Goal: Task Accomplishment & Management: Complete application form

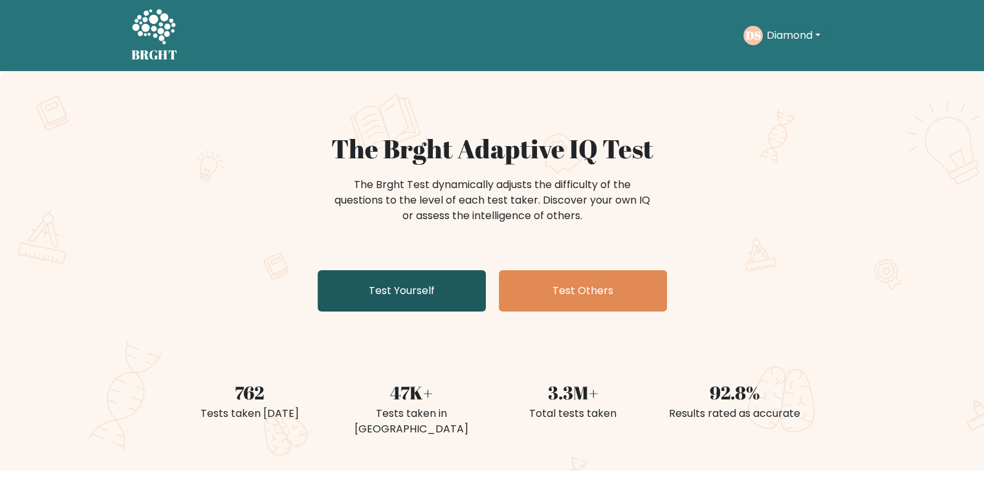
click at [421, 284] on link "Test Yourself" at bounding box center [401, 290] width 168 height 41
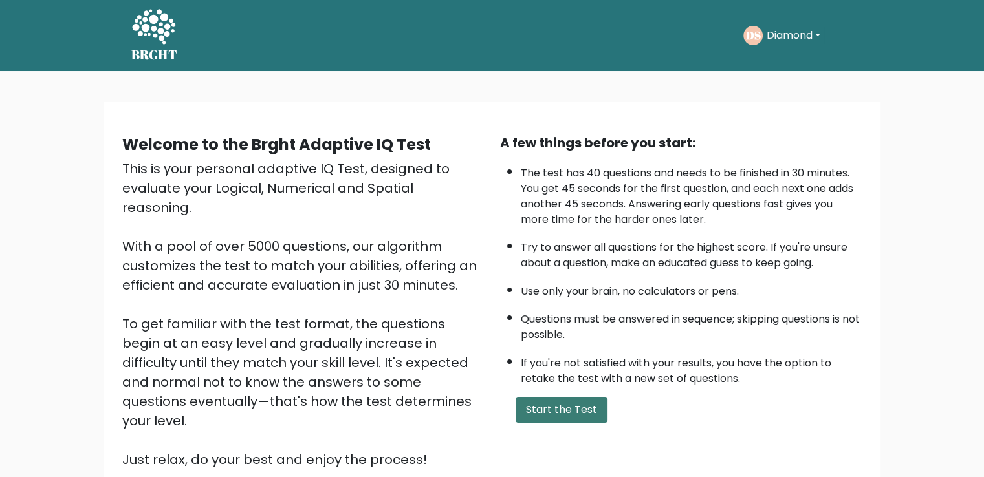
click at [575, 413] on button "Start the Test" at bounding box center [561, 410] width 92 height 26
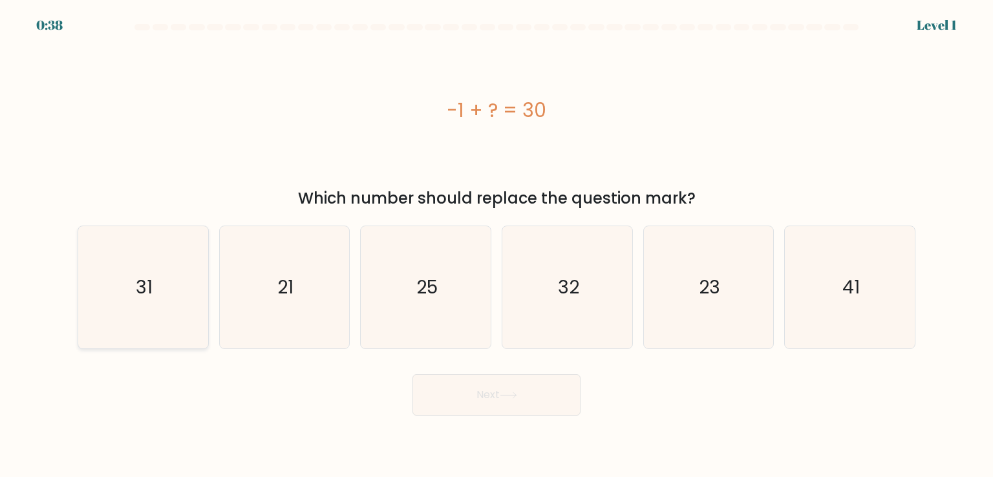
click at [178, 326] on icon "31" at bounding box center [143, 287] width 122 height 122
click at [497, 245] on input "a. 31" at bounding box center [497, 242] width 1 height 6
radio input "true"
click at [513, 387] on button "Next" at bounding box center [497, 394] width 168 height 41
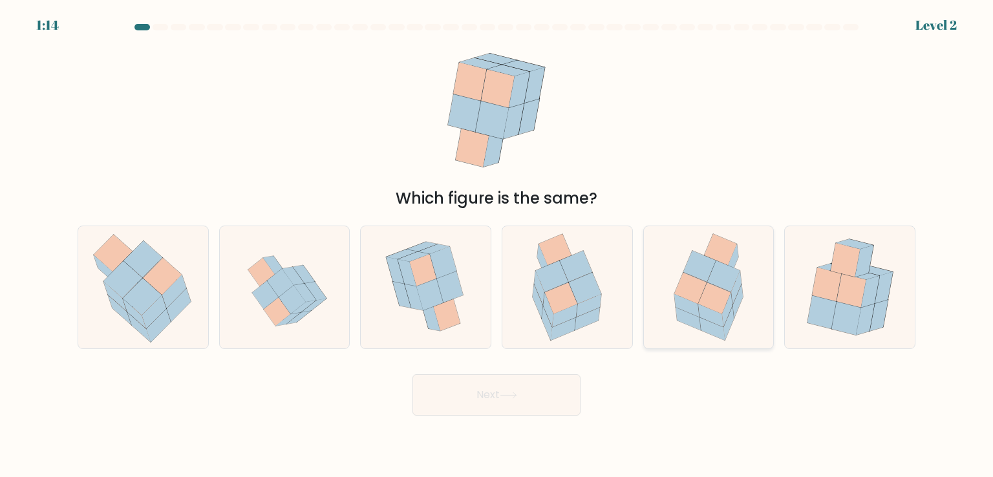
click at [720, 298] on icon at bounding box center [714, 298] width 32 height 31
click at [497, 245] on input "e." at bounding box center [497, 242] width 1 height 6
radio input "true"
click at [524, 386] on button "Next" at bounding box center [497, 394] width 168 height 41
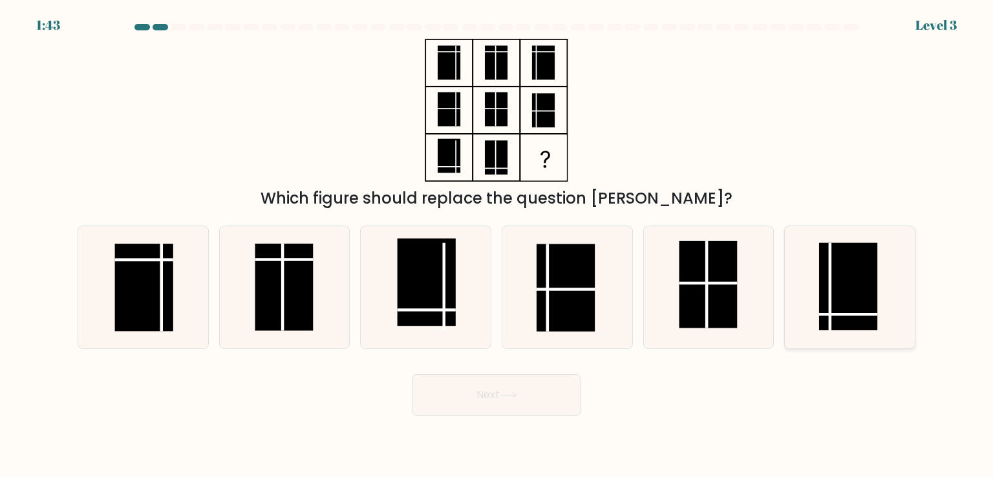
click at [853, 294] on rect at bounding box center [848, 286] width 58 height 87
click at [497, 245] on input "f." at bounding box center [497, 242] width 1 height 6
radio input "true"
click at [497, 391] on button "Next" at bounding box center [497, 394] width 168 height 41
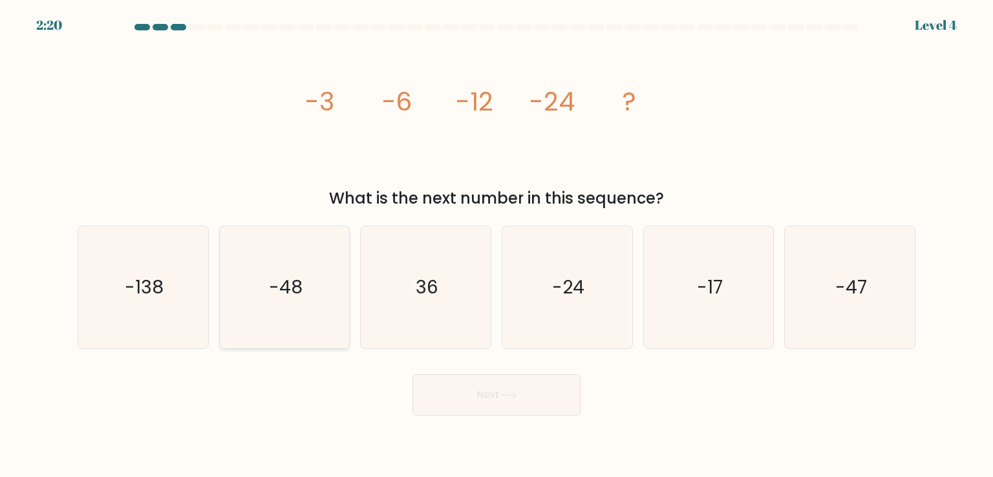
click at [288, 299] on text "-48" at bounding box center [286, 287] width 34 height 26
click at [497, 245] on input "b. -48" at bounding box center [497, 242] width 1 height 6
radio input "true"
click at [497, 400] on button "Next" at bounding box center [497, 394] width 168 height 41
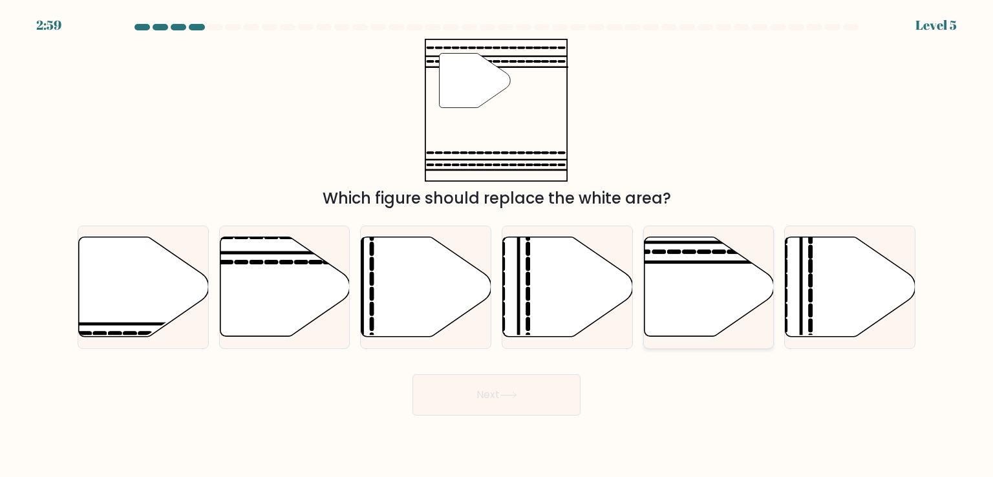
click at [702, 308] on icon at bounding box center [709, 287] width 130 height 100
click at [497, 245] on input "e." at bounding box center [497, 242] width 1 height 6
radio input "true"
click at [554, 388] on button "Next" at bounding box center [497, 394] width 168 height 41
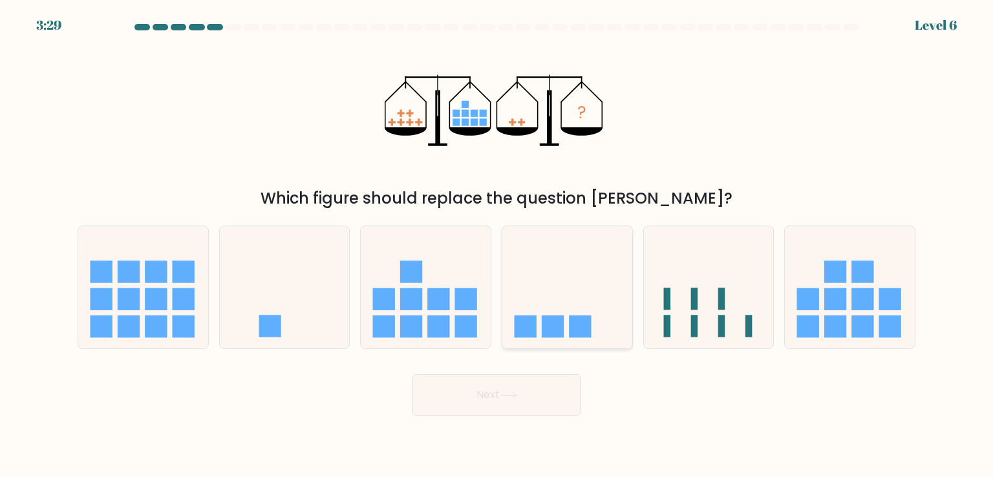
click at [548, 288] on icon at bounding box center [567, 286] width 130 height 107
click at [497, 245] on input "d." at bounding box center [497, 242] width 1 height 6
radio input "true"
click at [548, 392] on button "Next" at bounding box center [497, 394] width 168 height 41
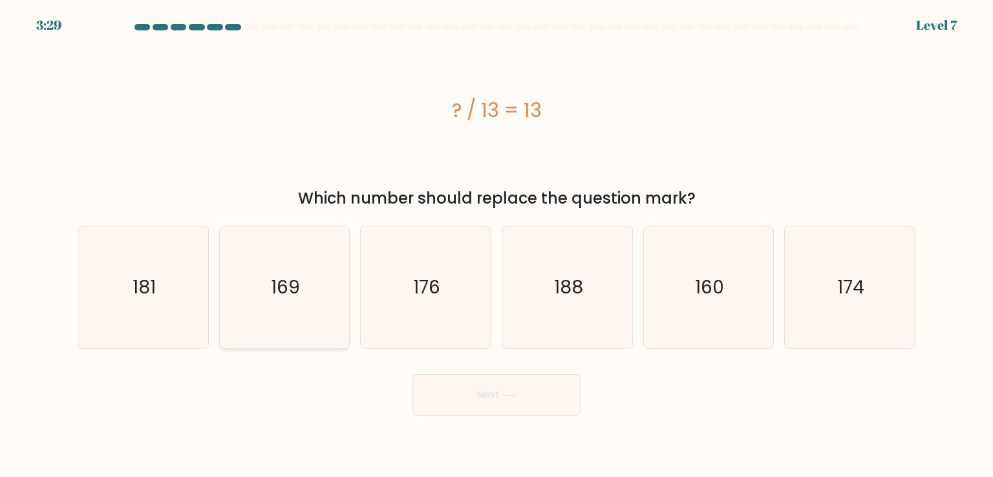
click at [266, 312] on icon "169" at bounding box center [285, 287] width 122 height 122
click at [497, 245] on input "b. 169" at bounding box center [497, 242] width 1 height 6
radio input "true"
click at [469, 397] on button "Next" at bounding box center [497, 394] width 168 height 41
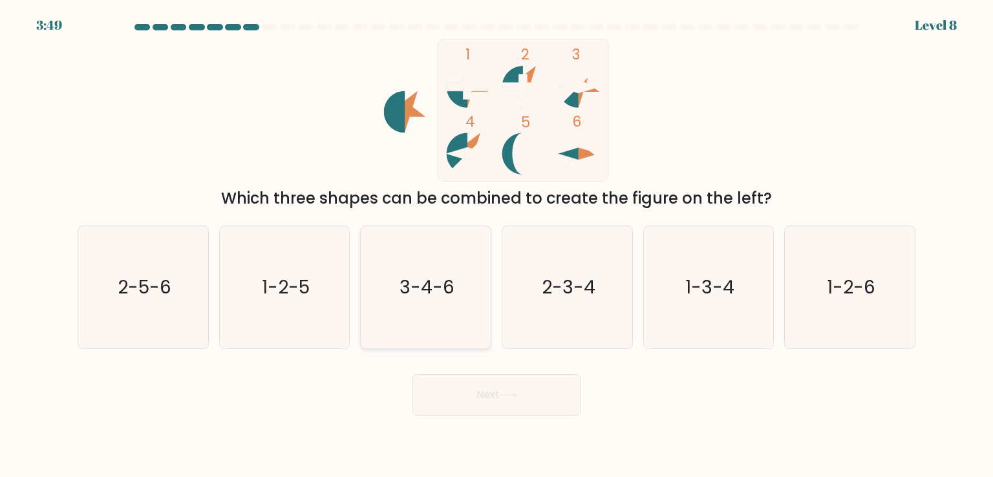
click at [405, 325] on icon "3-4-6" at bounding box center [426, 287] width 122 height 122
click at [497, 245] on input "c. 3-4-6" at bounding box center [497, 242] width 1 height 6
radio input "true"
click at [488, 385] on button "Next" at bounding box center [497, 394] width 168 height 41
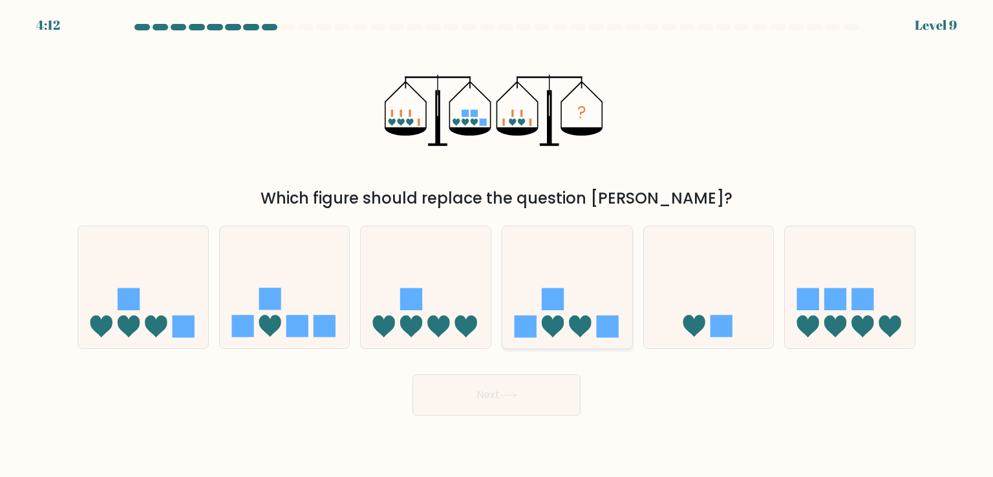
click at [551, 299] on rect at bounding box center [553, 299] width 22 height 22
click at [497, 245] on input "d." at bounding box center [497, 242] width 1 height 6
radio input "true"
click at [511, 396] on icon at bounding box center [508, 395] width 17 height 7
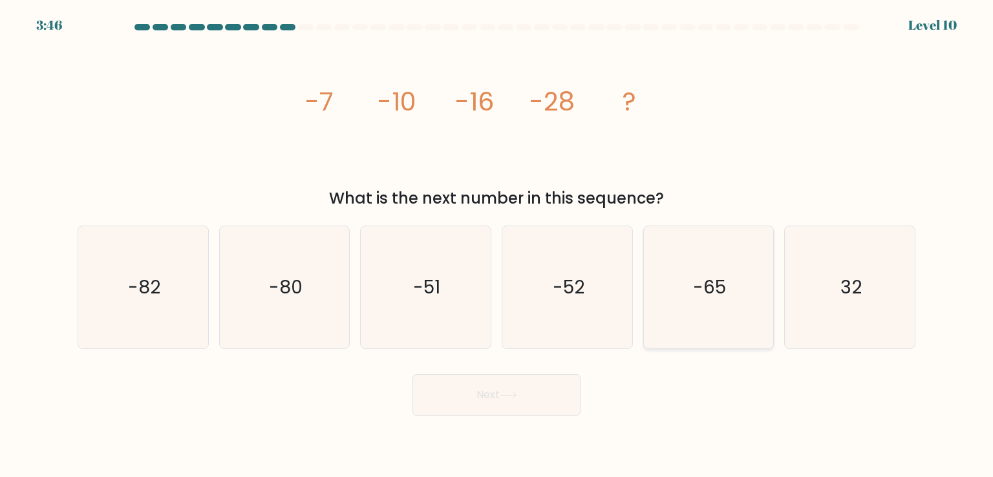
click at [691, 286] on icon "-65" at bounding box center [709, 287] width 122 height 122
click at [497, 245] on input "e. -65" at bounding box center [497, 242] width 1 height 6
radio input "true"
click at [777, 179] on div "image/svg+xml -7 -10 -16 -28 ? What is the next number in this sequence?" at bounding box center [497, 124] width 854 height 171
click at [532, 288] on icon "-52" at bounding box center [567, 287] width 122 height 122
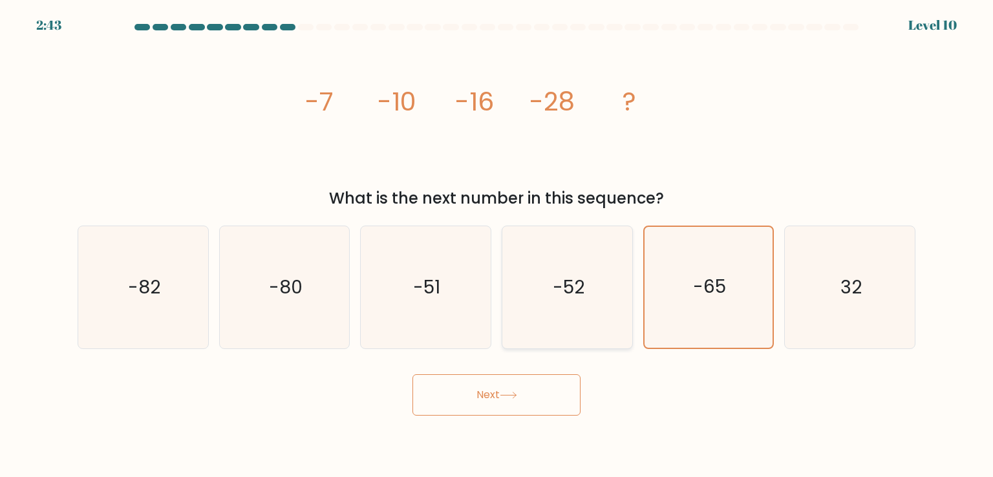
click at [497, 245] on input "d. -52" at bounding box center [497, 242] width 1 height 6
radio input "true"
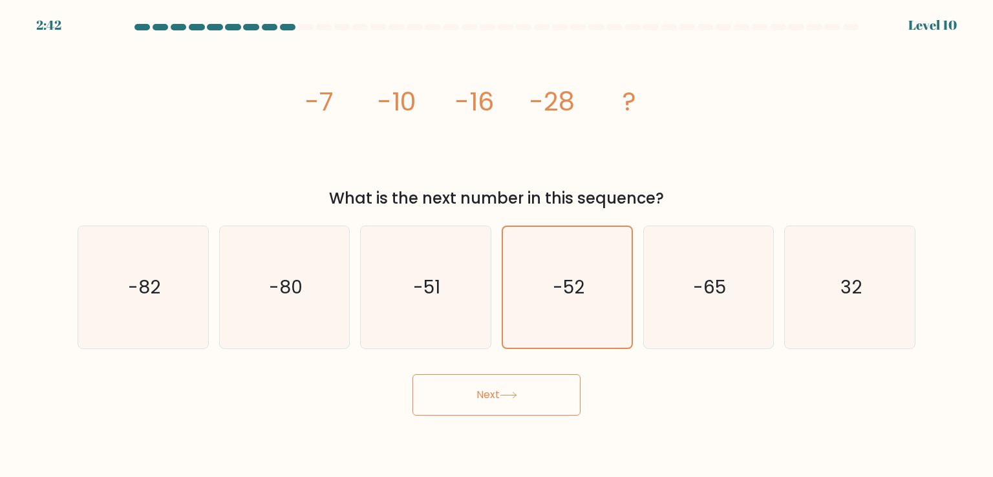
click at [522, 394] on button "Next" at bounding box center [497, 394] width 168 height 41
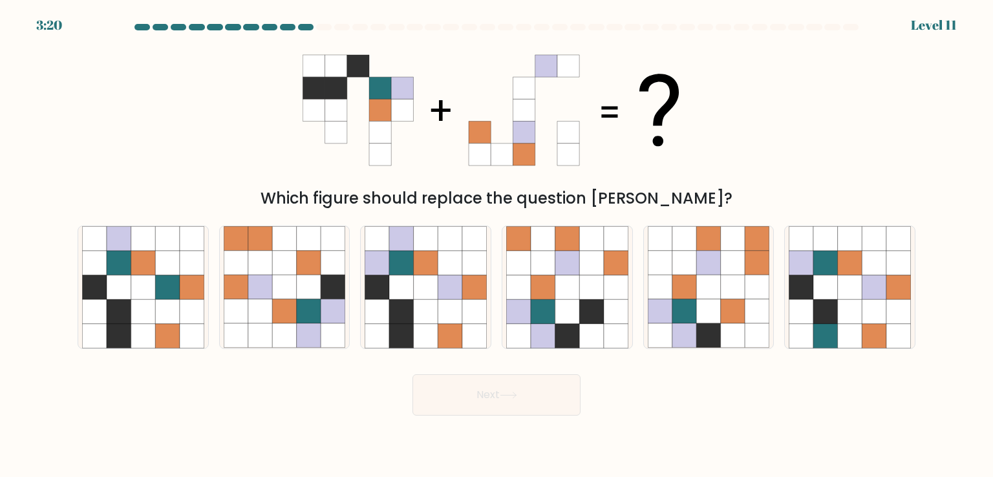
click at [329, 148] on icon at bounding box center [336, 155] width 22 height 22
click at [468, 293] on icon at bounding box center [474, 287] width 25 height 25
click at [497, 245] on input "c." at bounding box center [497, 242] width 1 height 6
radio input "true"
click at [500, 398] on button "Next" at bounding box center [497, 394] width 168 height 41
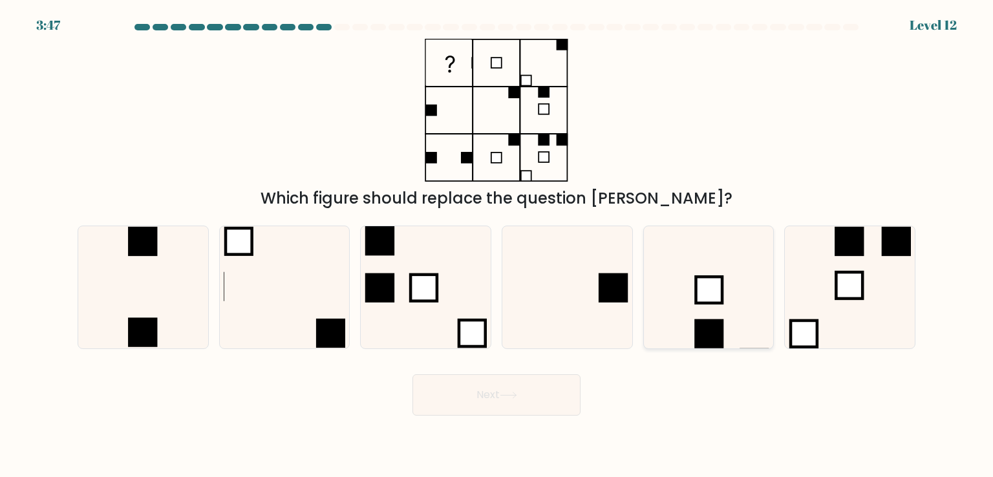
click at [649, 293] on icon at bounding box center [709, 287] width 122 height 122
click at [497, 245] on input "e." at bounding box center [497, 242] width 1 height 6
radio input "true"
click at [606, 295] on rect at bounding box center [613, 288] width 29 height 29
click at [497, 245] on input "d." at bounding box center [497, 242] width 1 height 6
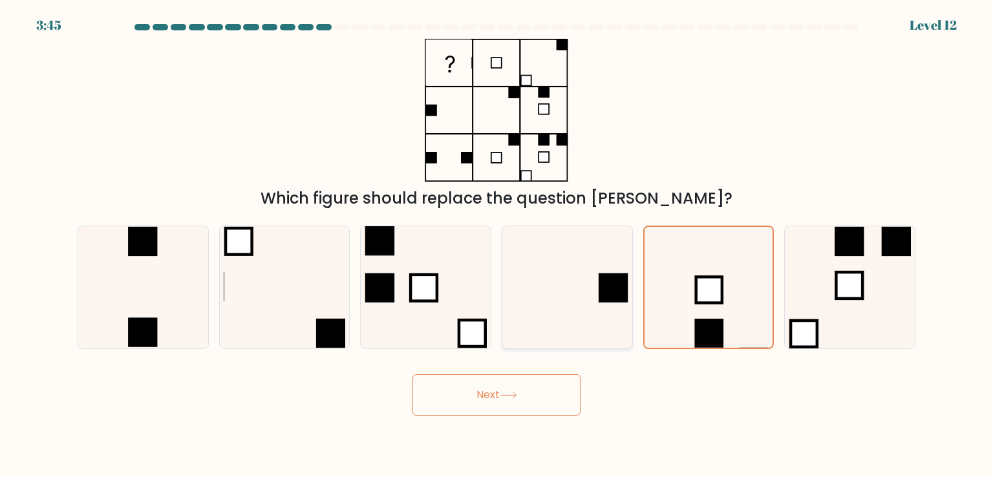
radio input "true"
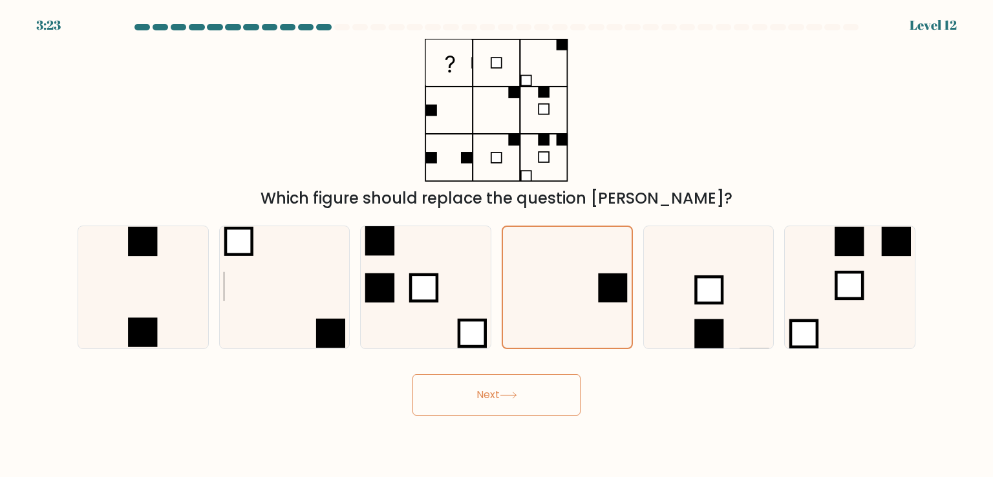
click at [535, 401] on button "Next" at bounding box center [497, 394] width 168 height 41
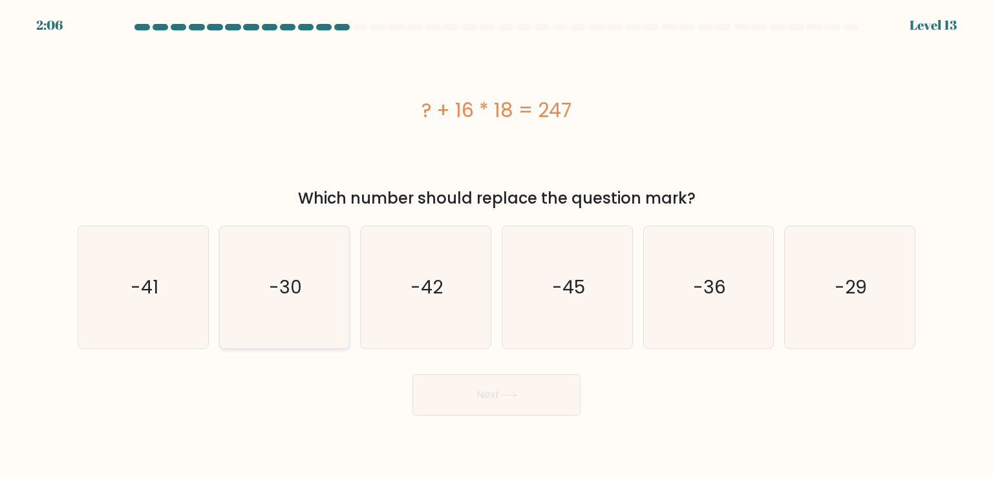
click at [284, 326] on icon "-30" at bounding box center [285, 287] width 122 height 122
click at [497, 245] on input "b. -30" at bounding box center [497, 242] width 1 height 6
radio input "true"
click at [499, 163] on div "? + 16 * 18 = 247" at bounding box center [497, 110] width 838 height 143
click at [882, 250] on icon "-29" at bounding box center [850, 287] width 122 height 122
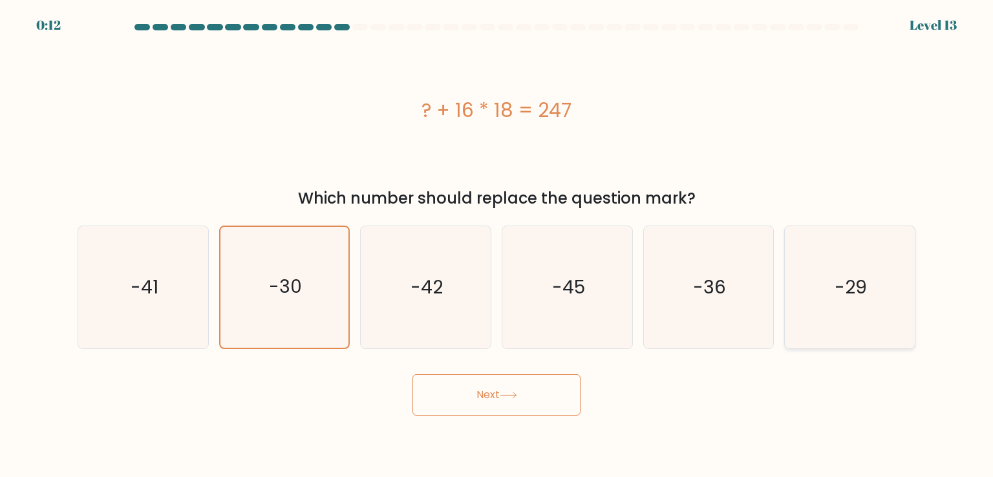
click at [497, 245] on input "f. -29" at bounding box center [497, 242] width 1 height 6
radio input "true"
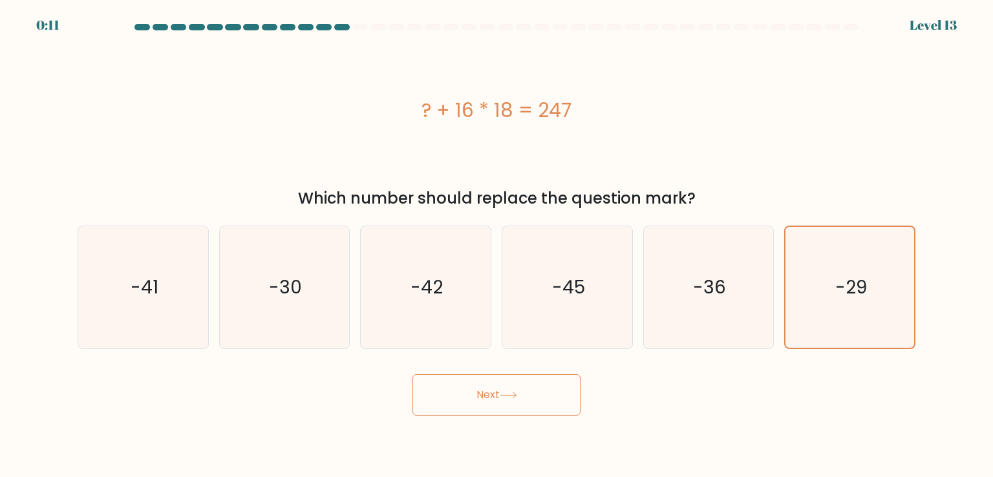
click at [546, 389] on button "Next" at bounding box center [497, 394] width 168 height 41
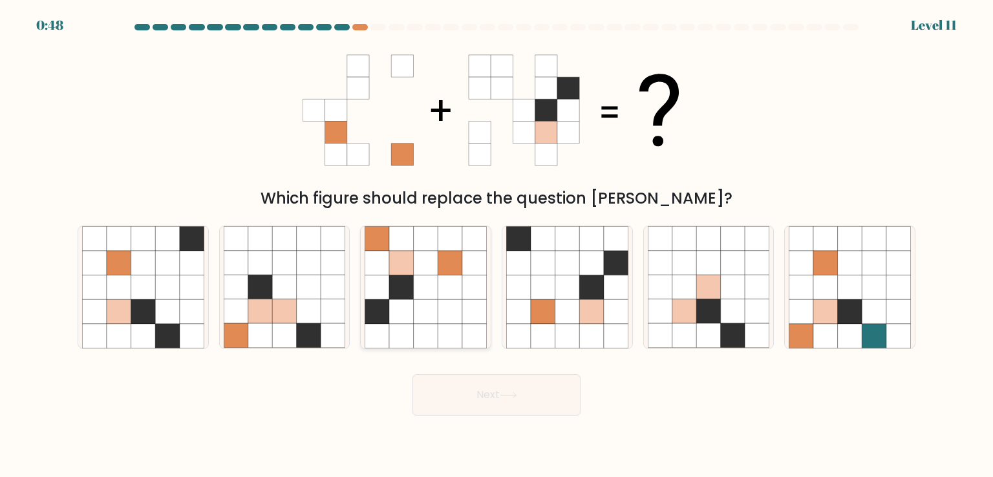
click at [460, 288] on icon at bounding box center [450, 287] width 25 height 25
click at [497, 245] on input "c." at bounding box center [497, 242] width 1 height 6
radio input "true"
click at [480, 397] on button "Next" at bounding box center [497, 394] width 168 height 41
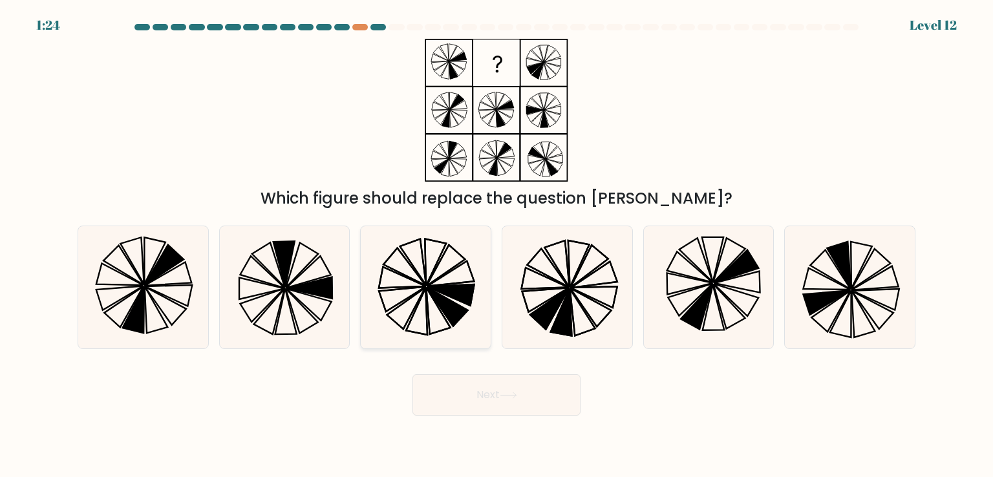
click at [445, 262] on icon at bounding box center [426, 287] width 122 height 122
click at [497, 245] on input "c." at bounding box center [497, 242] width 1 height 6
radio input "true"
click at [531, 400] on button "Next" at bounding box center [497, 394] width 168 height 41
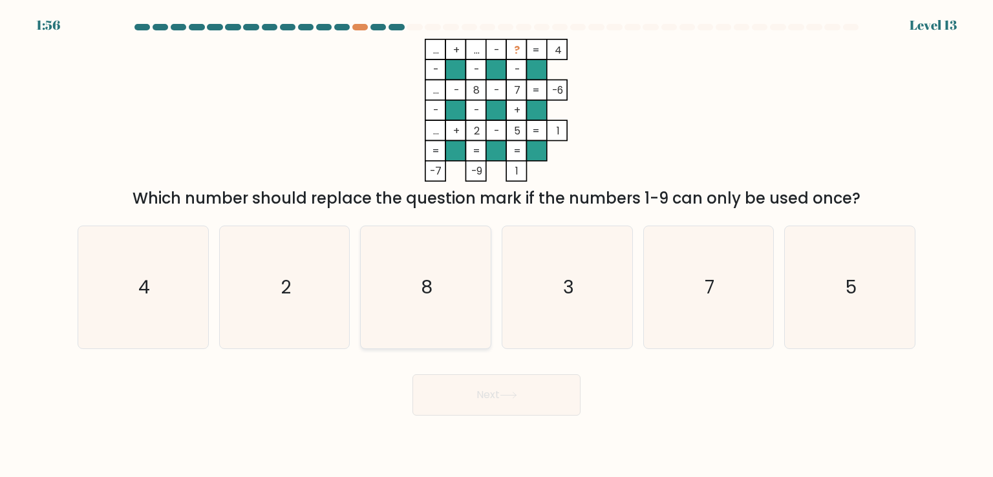
click at [455, 314] on icon "8" at bounding box center [426, 287] width 122 height 122
click at [497, 245] on input "c. 8" at bounding box center [497, 242] width 1 height 6
radio input "true"
click at [585, 295] on icon "3" at bounding box center [567, 287] width 122 height 122
click at [497, 245] on input "d. 3" at bounding box center [497, 242] width 1 height 6
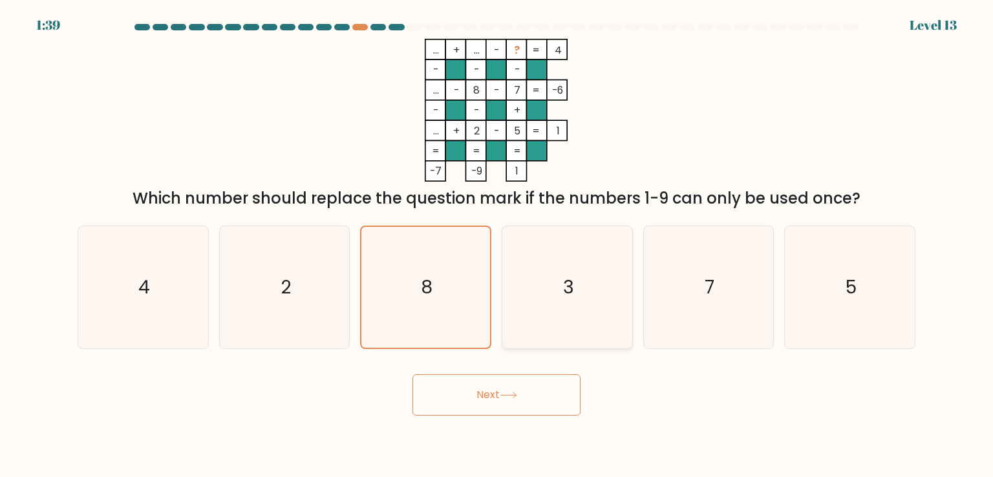
radio input "true"
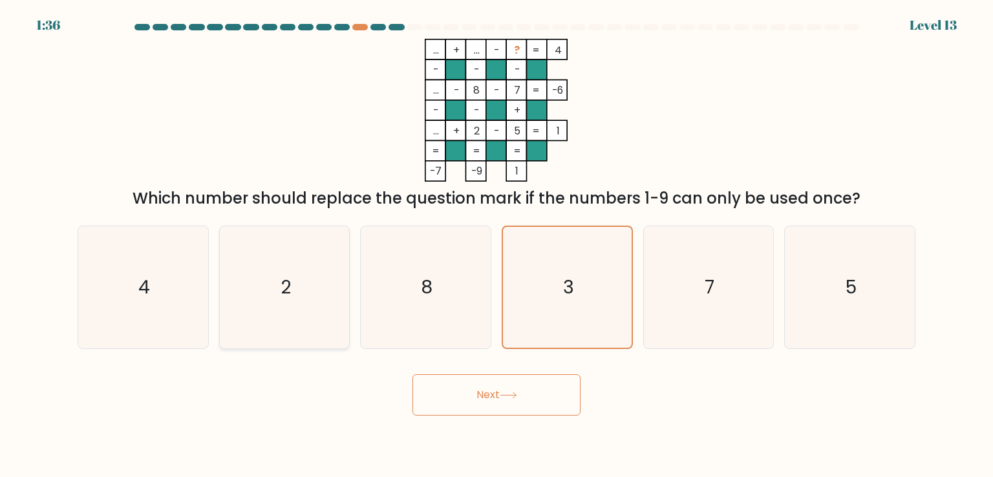
click at [317, 266] on icon "2" at bounding box center [285, 287] width 122 height 122
click at [497, 245] on input "b. 2" at bounding box center [497, 242] width 1 height 6
radio input "true"
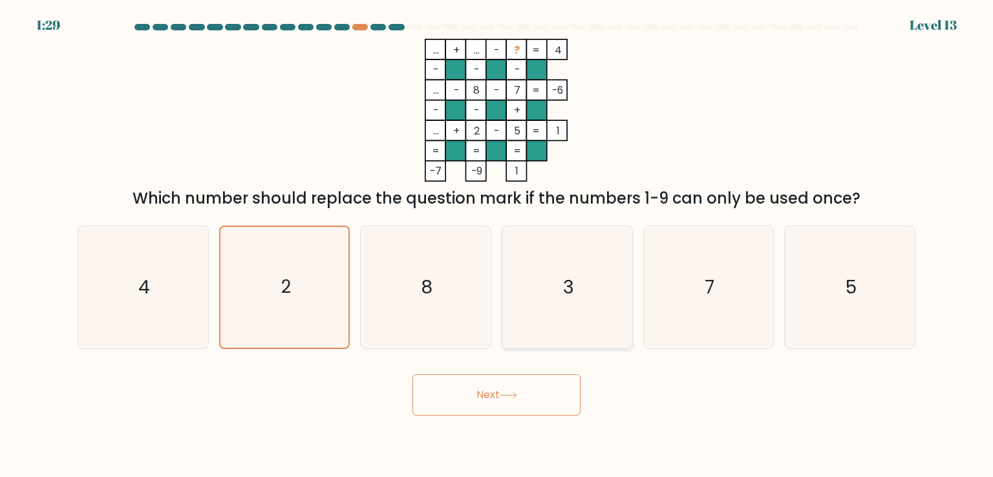
click at [583, 270] on icon "3" at bounding box center [567, 287] width 122 height 122
click at [497, 245] on input "d. 3" at bounding box center [497, 242] width 1 height 6
radio input "true"
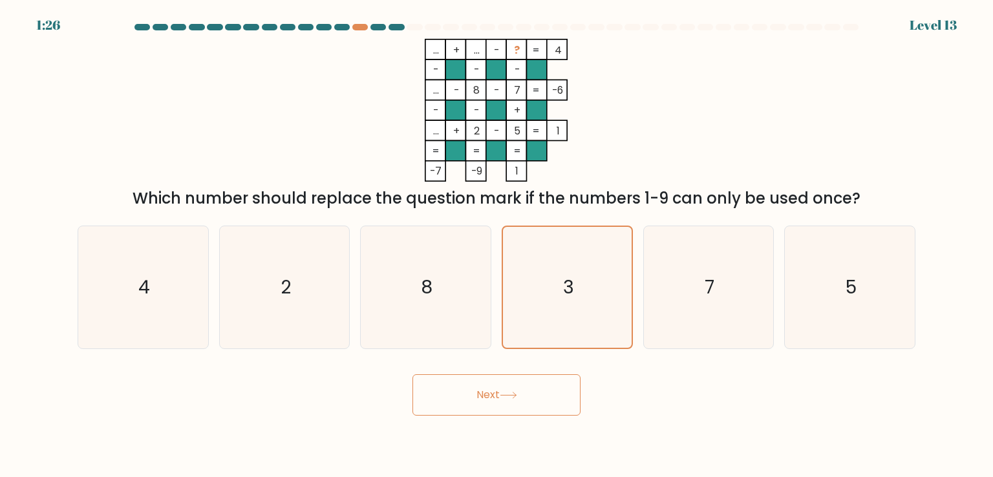
click at [544, 392] on button "Next" at bounding box center [497, 394] width 168 height 41
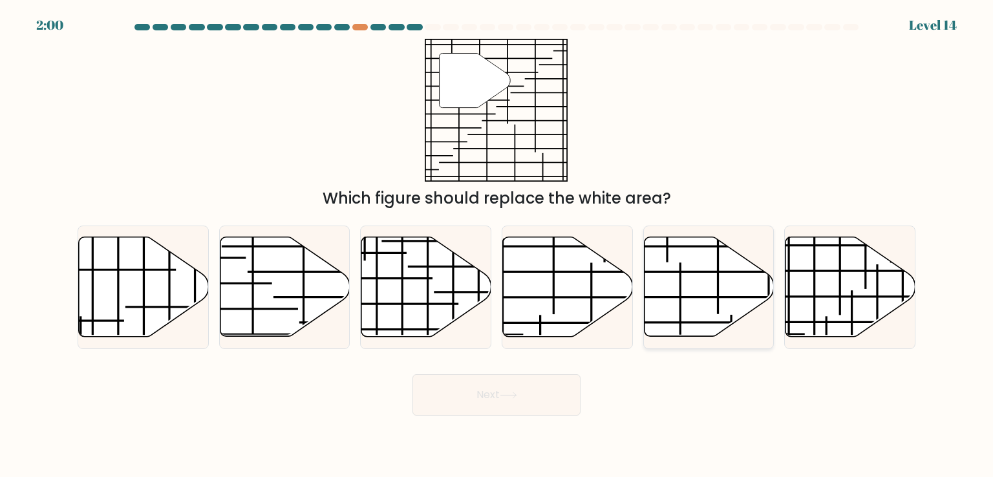
click at [724, 283] on icon at bounding box center [709, 287] width 130 height 100
click at [497, 245] on input "e." at bounding box center [497, 242] width 1 height 6
radio input "true"
click at [530, 380] on button "Next" at bounding box center [497, 394] width 168 height 41
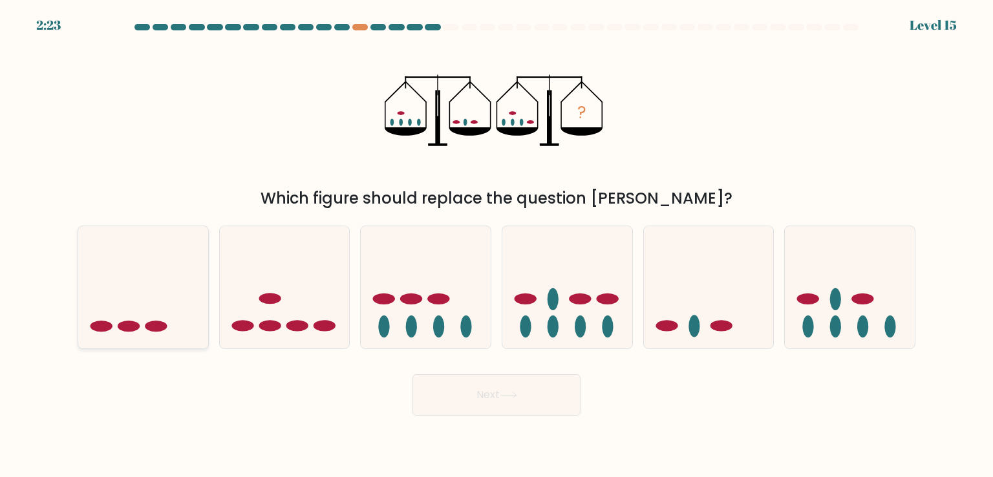
click at [188, 276] on icon at bounding box center [143, 286] width 130 height 107
click at [497, 245] on input "a." at bounding box center [497, 242] width 1 height 6
radio input "true"
click at [528, 394] on button "Next" at bounding box center [497, 394] width 168 height 41
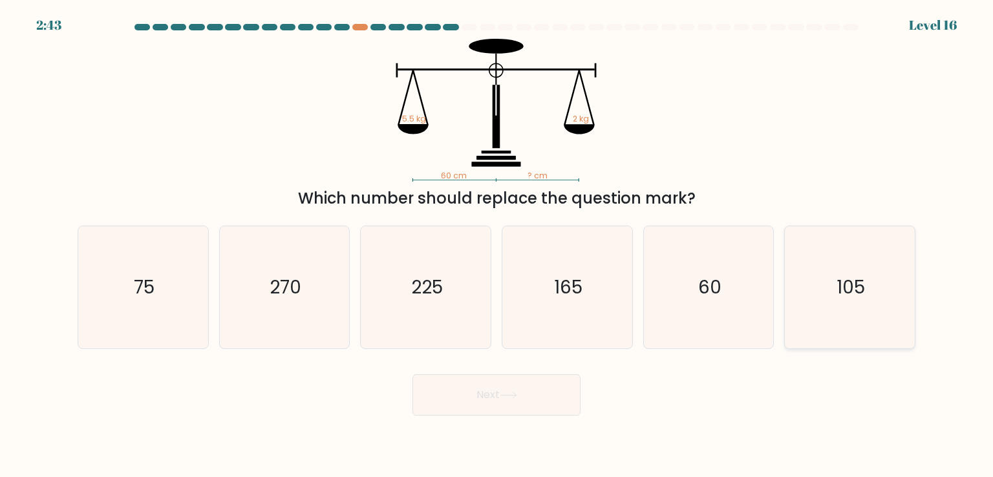
click at [846, 283] on text "105" at bounding box center [851, 287] width 28 height 26
click at [497, 245] on input "f. 105" at bounding box center [497, 242] width 1 height 6
radio input "true"
click at [531, 399] on button "Next" at bounding box center [497, 394] width 168 height 41
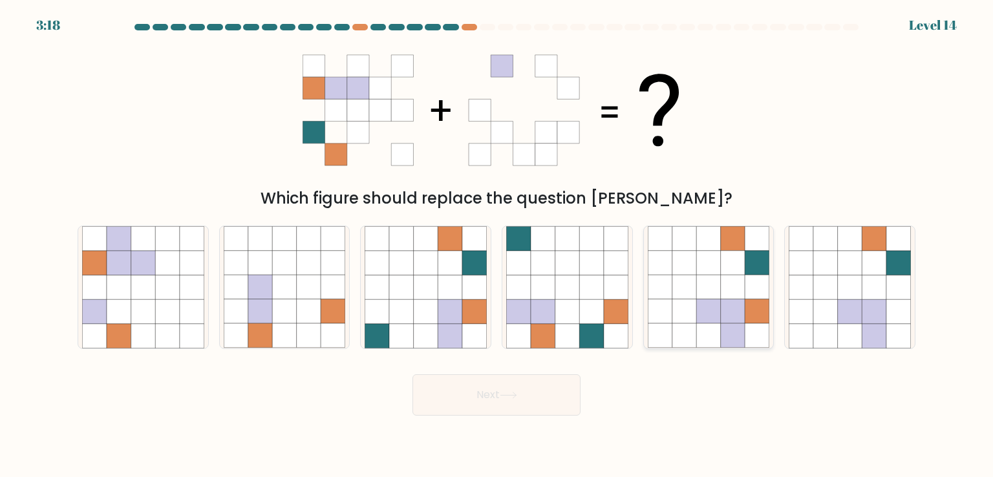
click at [718, 306] on icon at bounding box center [708, 311] width 25 height 25
click at [497, 245] on input "e." at bounding box center [497, 242] width 1 height 6
radio input "true"
click at [479, 408] on button "Next" at bounding box center [497, 394] width 168 height 41
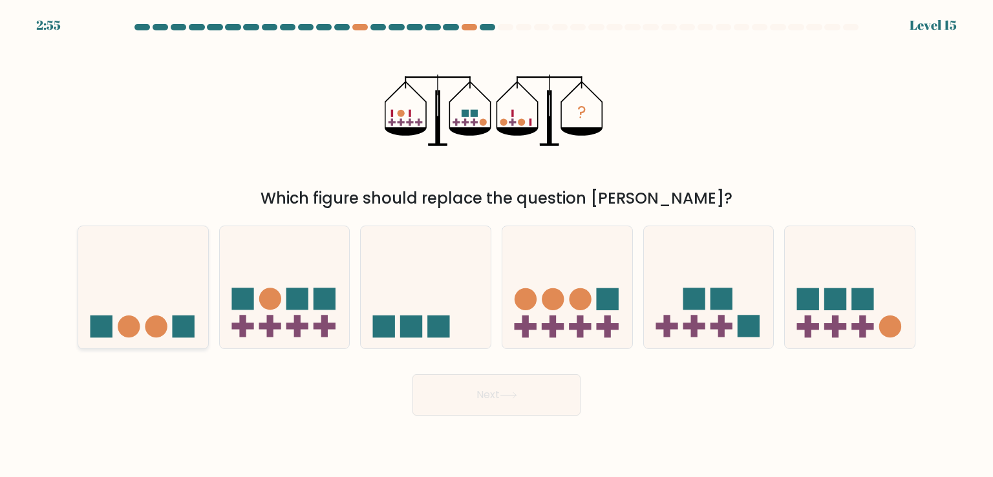
click at [184, 310] on icon at bounding box center [143, 286] width 130 height 107
click at [497, 245] on input "a." at bounding box center [497, 242] width 1 height 6
radio input "true"
click at [484, 394] on button "Next" at bounding box center [497, 394] width 168 height 41
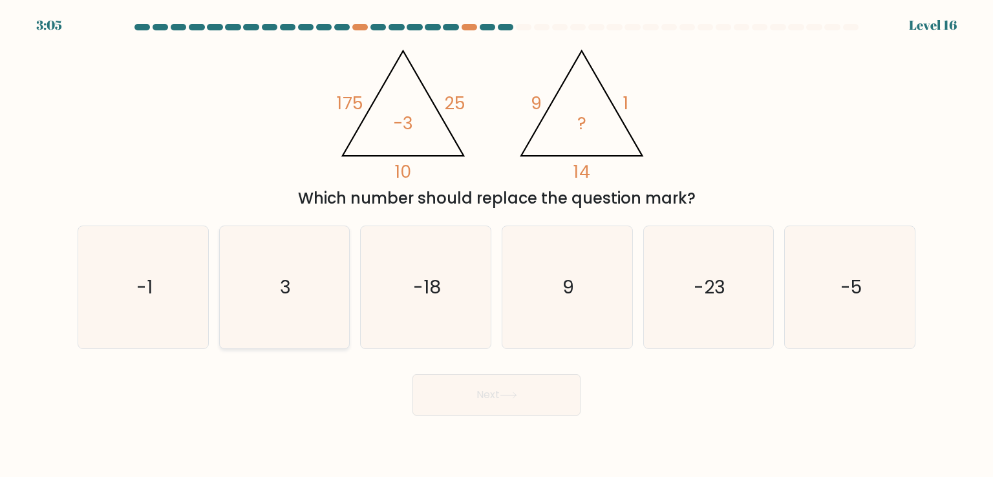
click at [284, 303] on icon "3" at bounding box center [285, 287] width 122 height 122
click at [497, 245] on input "b. 3" at bounding box center [497, 242] width 1 height 6
radio input "true"
click at [524, 385] on button "Next" at bounding box center [497, 394] width 168 height 41
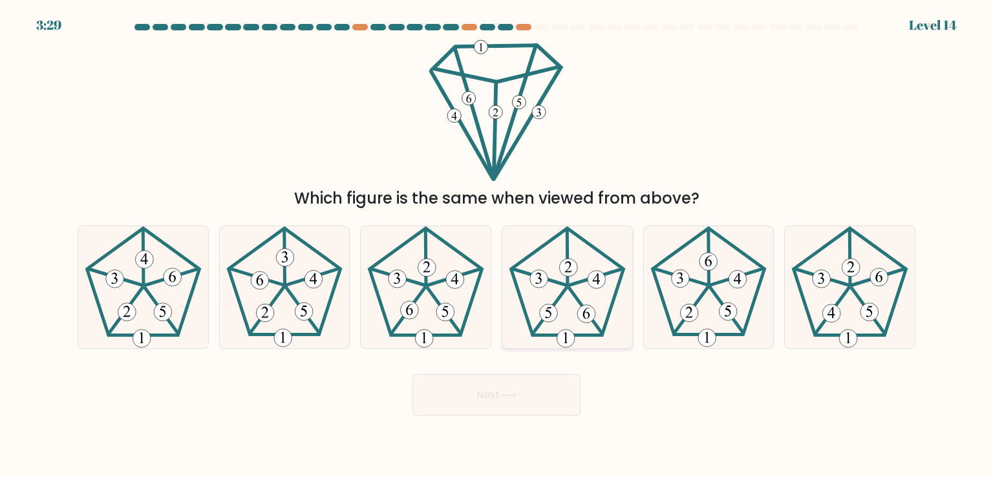
click at [521, 275] on icon at bounding box center [567, 287] width 122 height 122
click at [497, 245] on input "d." at bounding box center [497, 242] width 1 height 6
radio input "true"
click at [490, 387] on button "Next" at bounding box center [497, 394] width 168 height 41
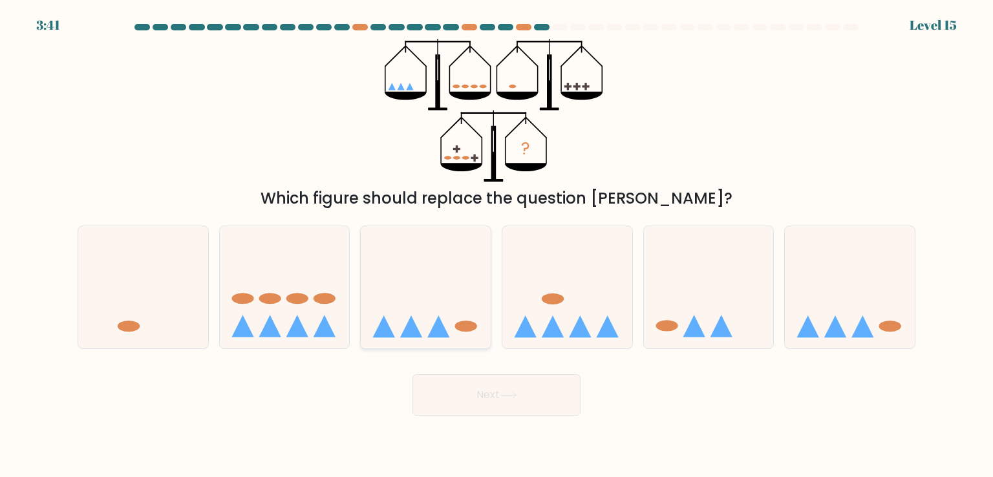
click at [432, 256] on icon at bounding box center [426, 286] width 130 height 107
click at [497, 245] on input "c." at bounding box center [497, 242] width 1 height 6
radio input "true"
click at [517, 399] on icon at bounding box center [508, 395] width 17 height 7
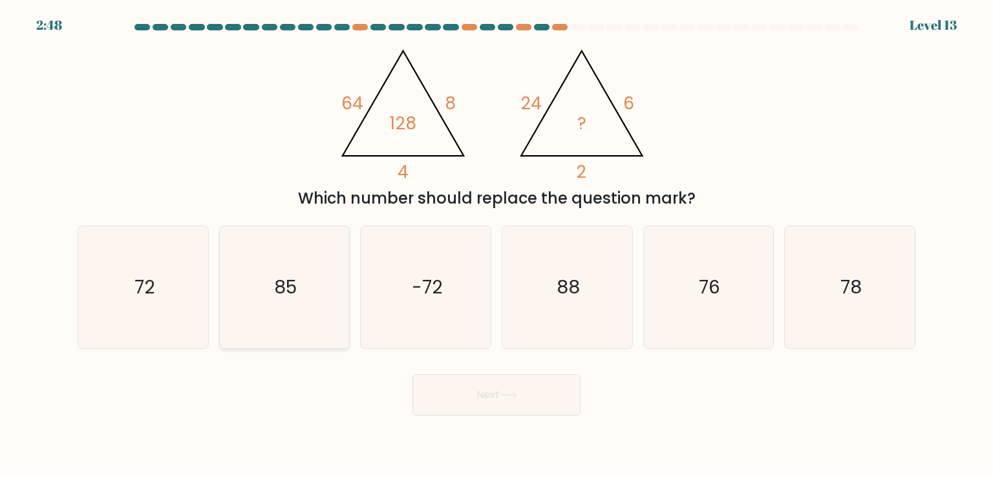
click at [285, 285] on text "85" at bounding box center [285, 287] width 23 height 26
click at [497, 245] on input "b. 85" at bounding box center [497, 242] width 1 height 6
radio input "true"
drag, startPoint x: 563, startPoint y: 308, endPoint x: 556, endPoint y: 337, distance: 29.2
click at [556, 337] on icon "88" at bounding box center [567, 287] width 122 height 122
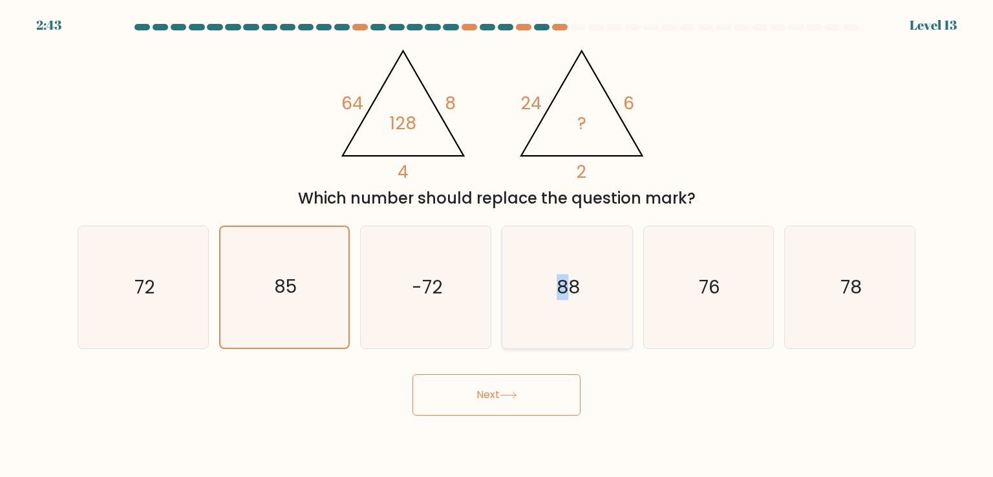
click at [556, 337] on icon "88" at bounding box center [567, 287] width 122 height 122
click at [497, 245] on input "d. 88" at bounding box center [497, 242] width 1 height 6
radio input "true"
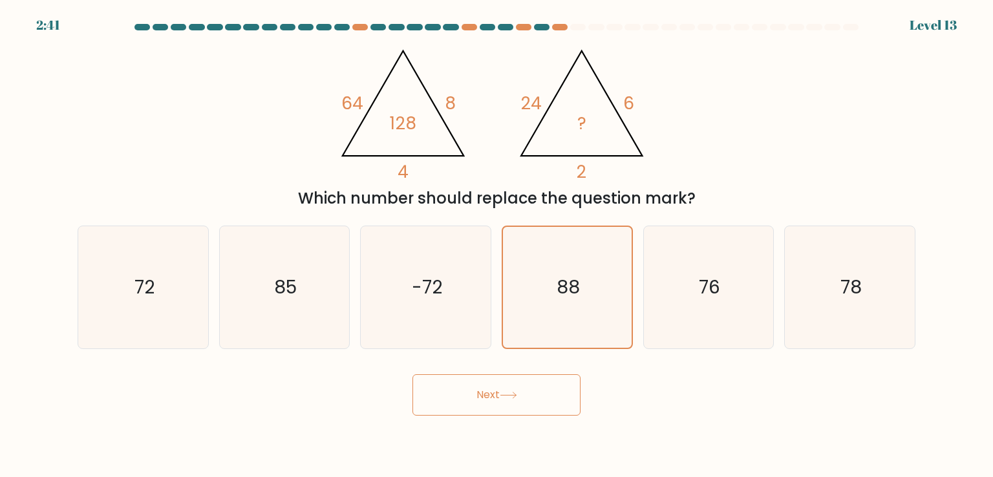
click at [539, 399] on button "Next" at bounding box center [497, 394] width 168 height 41
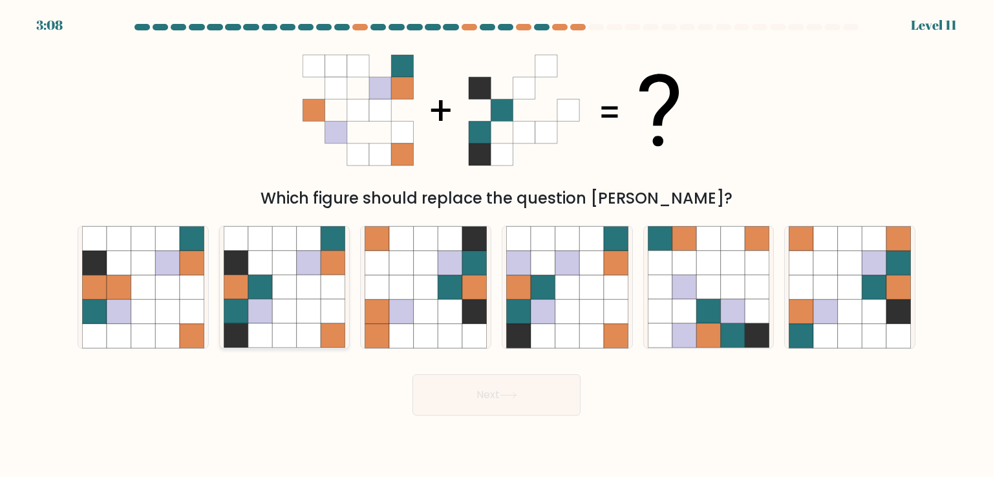
click at [289, 324] on icon at bounding box center [284, 336] width 25 height 25
click at [497, 245] on input "b." at bounding box center [497, 242] width 1 height 6
radio input "true"
click at [466, 396] on button "Next" at bounding box center [497, 394] width 168 height 41
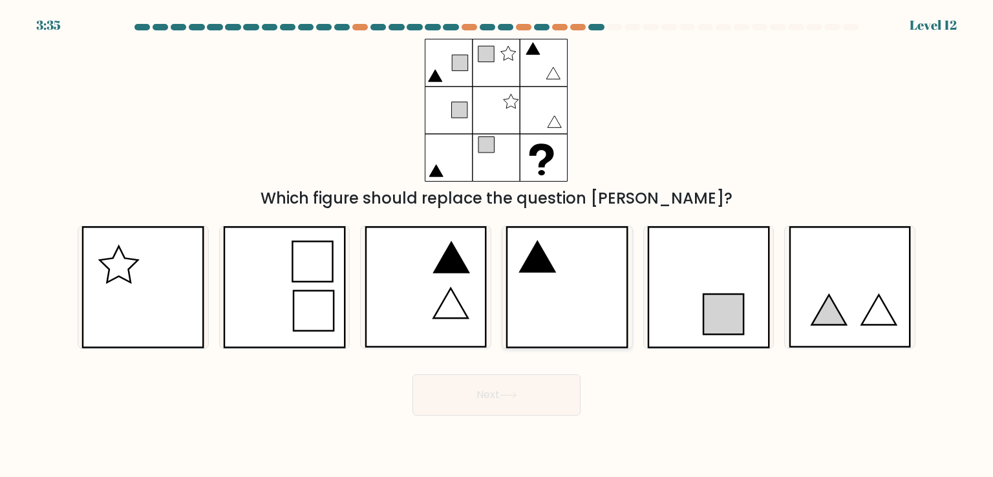
click at [544, 276] on icon at bounding box center [567, 287] width 123 height 122
click at [497, 245] on input "d." at bounding box center [497, 242] width 1 height 6
radio input "true"
click at [481, 409] on button "Next" at bounding box center [497, 394] width 168 height 41
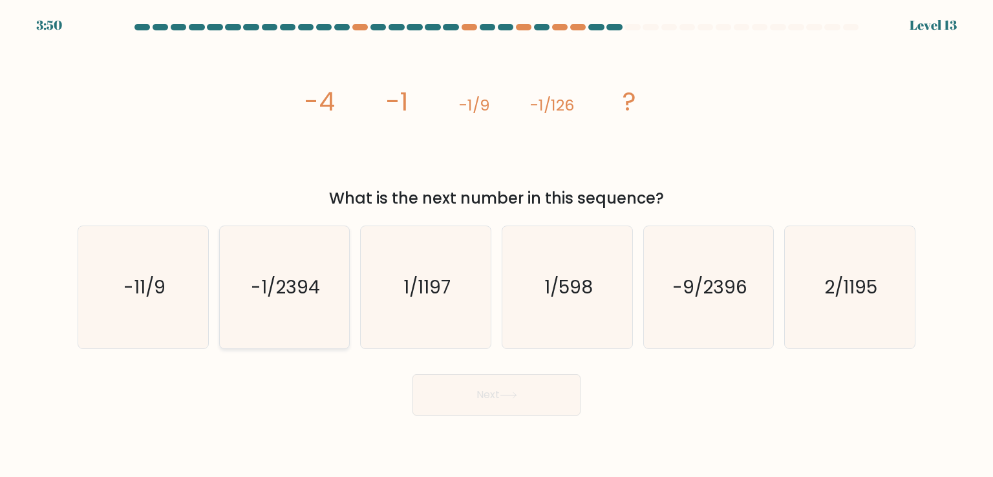
click at [314, 278] on text "-1/2394" at bounding box center [285, 287] width 69 height 26
click at [497, 245] on input "b. -1/2394" at bounding box center [497, 242] width 1 height 6
radio input "true"
click at [498, 385] on button "Next" at bounding box center [497, 394] width 168 height 41
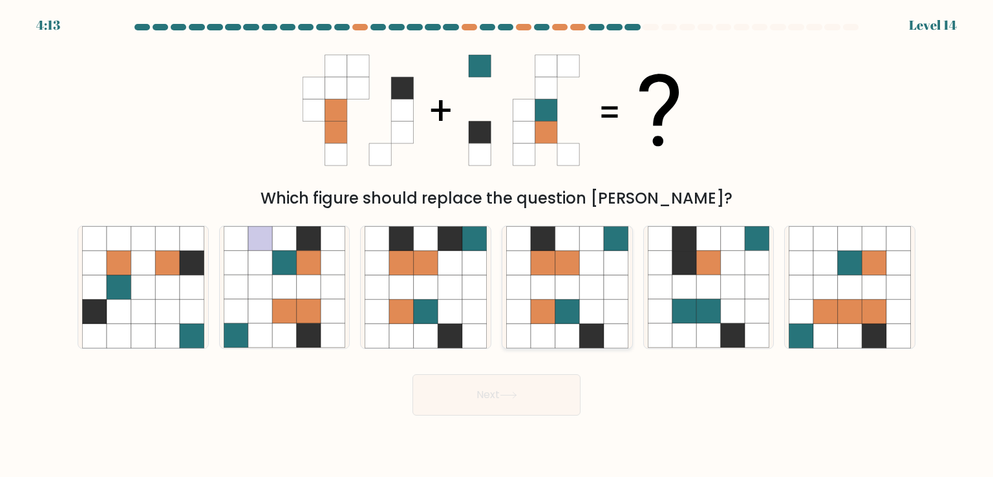
click at [563, 306] on icon at bounding box center [567, 311] width 25 height 25
click at [497, 245] on input "d." at bounding box center [497, 242] width 1 height 6
radio input "true"
click at [535, 381] on button "Next" at bounding box center [497, 394] width 168 height 41
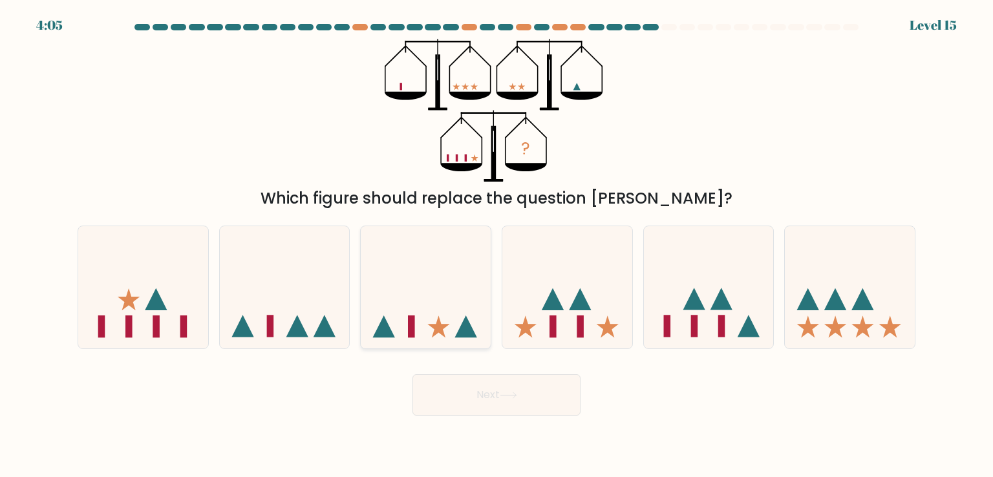
click at [419, 292] on icon at bounding box center [426, 286] width 130 height 107
click at [497, 245] on input "c." at bounding box center [497, 242] width 1 height 6
radio input "true"
click at [504, 407] on button "Next" at bounding box center [497, 394] width 168 height 41
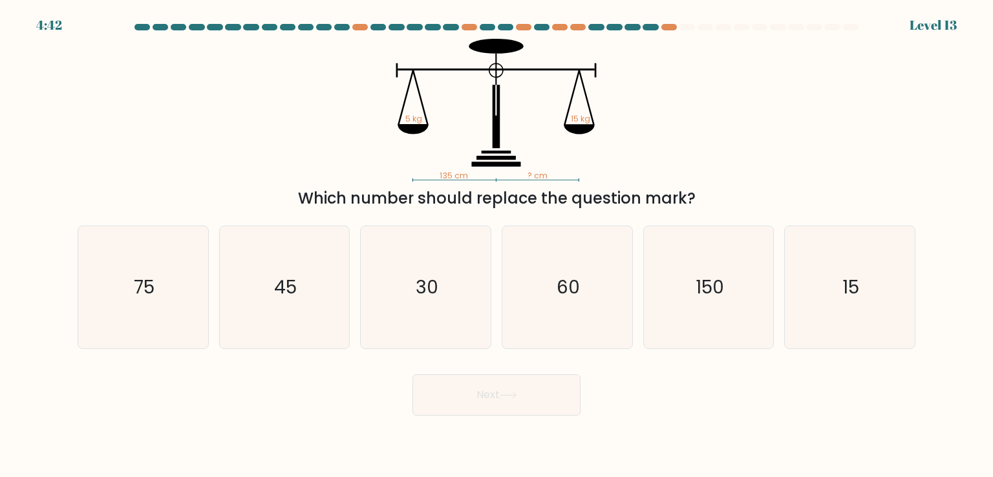
click at [504, 407] on button "Next" at bounding box center [497, 394] width 168 height 41
click at [646, 183] on div "135 cm ? cm 5 kg 15 kg Which number should replace the question mark?" at bounding box center [497, 124] width 854 height 171
click at [701, 306] on icon "150" at bounding box center [709, 287] width 122 height 122
click at [497, 245] on input "e. 150" at bounding box center [497, 242] width 1 height 6
radio input "true"
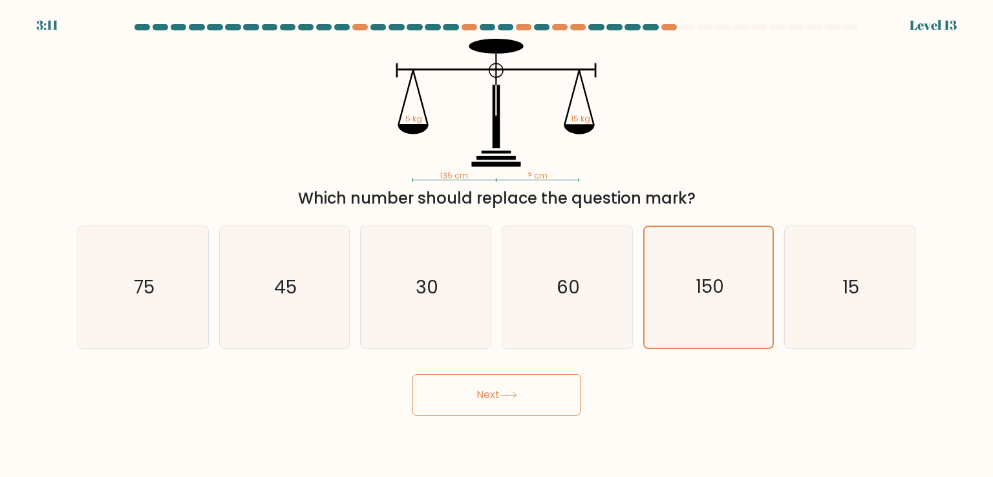
click at [468, 405] on button "Next" at bounding box center [497, 394] width 168 height 41
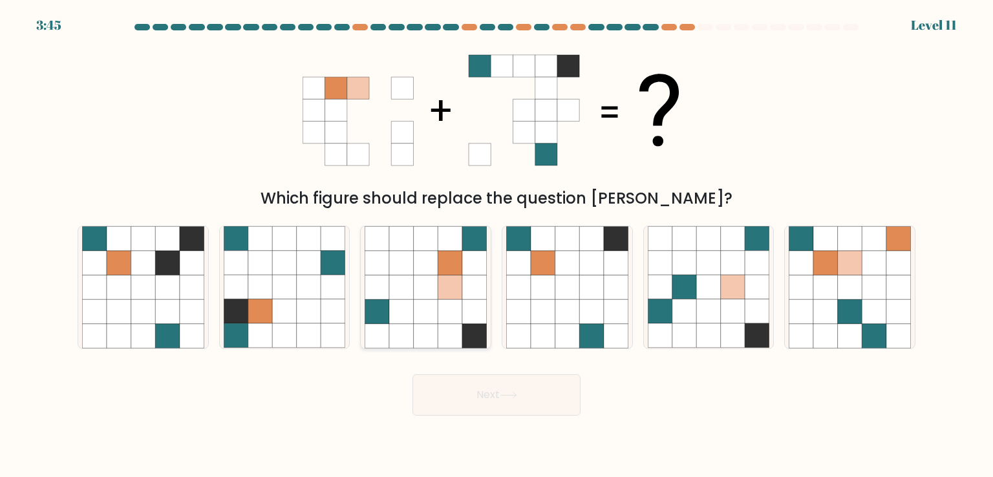
click at [447, 319] on icon at bounding box center [450, 311] width 25 height 25
click at [497, 245] on input "c." at bounding box center [497, 242] width 1 height 6
radio input "true"
click at [504, 394] on icon at bounding box center [508, 395] width 17 height 7
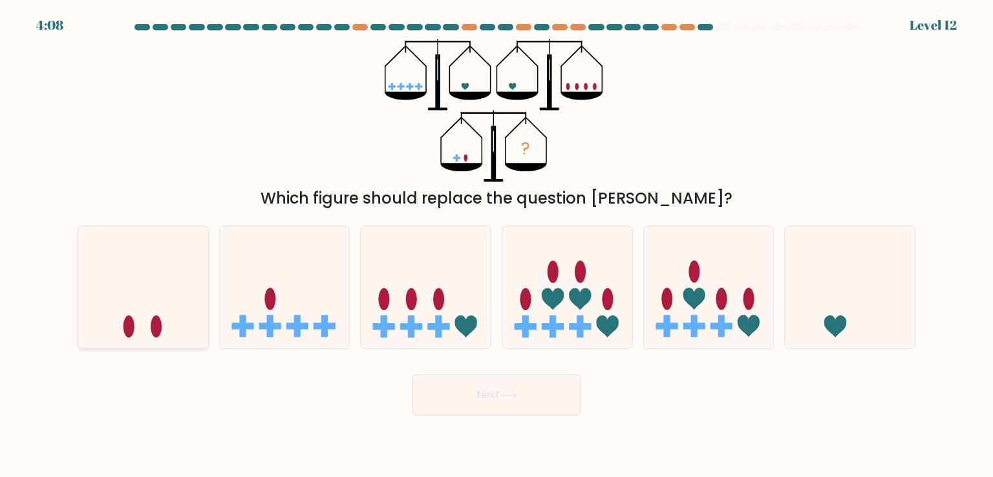
click at [153, 296] on icon at bounding box center [143, 286] width 130 height 107
click at [497, 245] on input "a." at bounding box center [497, 242] width 1 height 6
radio input "true"
click at [465, 398] on button "Next" at bounding box center [497, 394] width 168 height 41
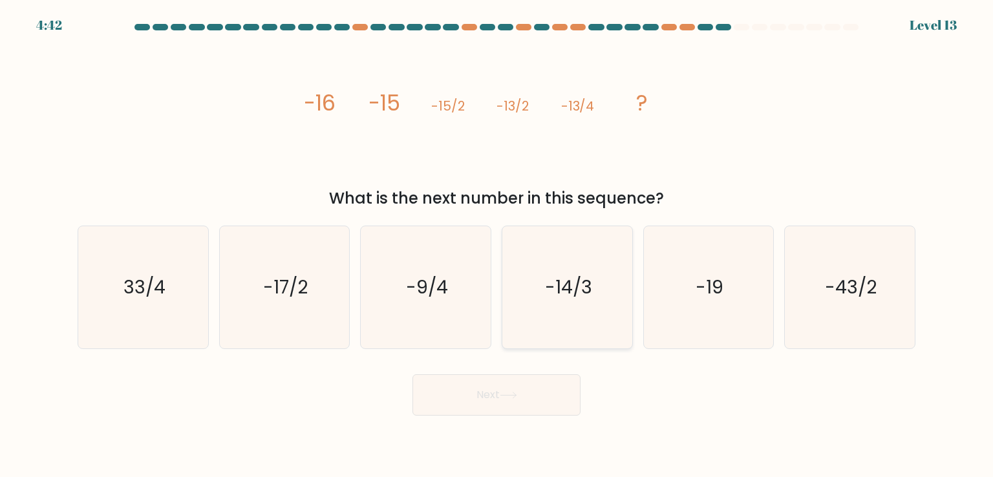
click at [548, 334] on icon "-14/3" at bounding box center [567, 287] width 122 height 122
click at [497, 245] on input "d. -14/3" at bounding box center [497, 242] width 1 height 6
radio input "true"
click at [528, 388] on button "Next" at bounding box center [497, 394] width 168 height 41
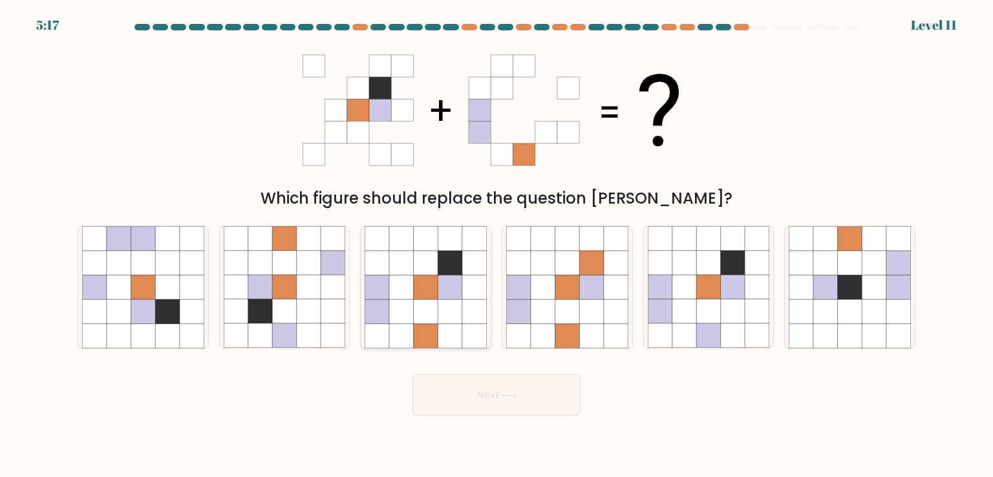
click at [471, 328] on icon at bounding box center [474, 336] width 25 height 25
click at [497, 245] on input "c." at bounding box center [497, 242] width 1 height 6
radio input "true"
click at [518, 401] on button "Next" at bounding box center [497, 394] width 168 height 41
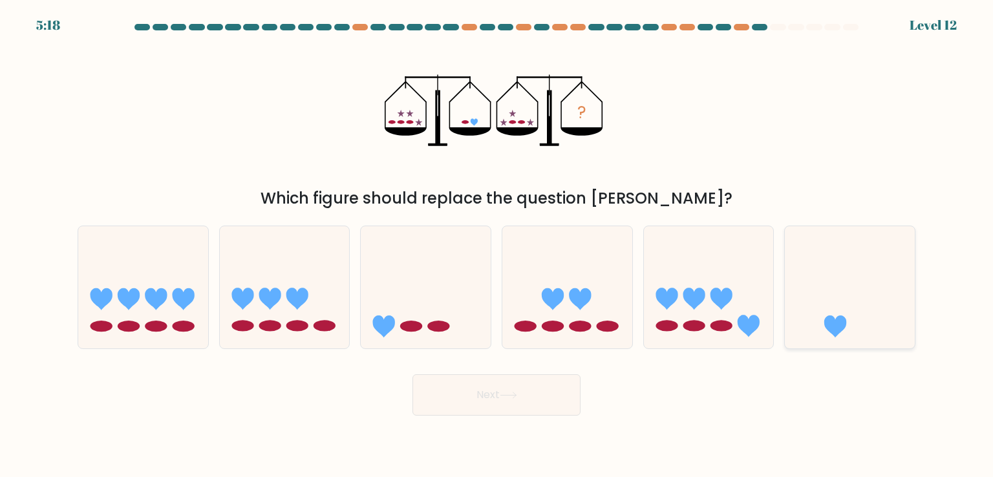
click at [818, 311] on icon at bounding box center [850, 286] width 130 height 107
click at [497, 245] on input "f." at bounding box center [497, 242] width 1 height 6
radio input "true"
click at [484, 399] on button "Next" at bounding box center [497, 394] width 168 height 41
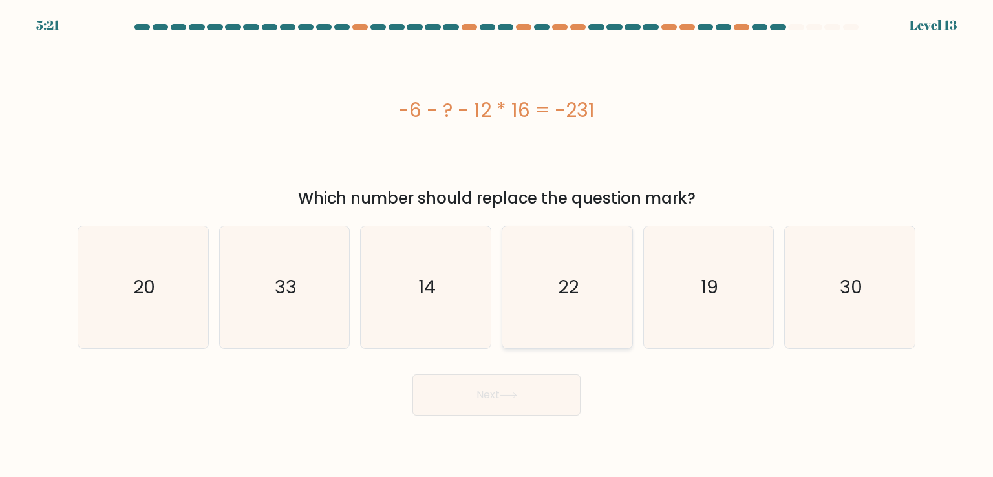
click at [606, 303] on icon "22" at bounding box center [567, 287] width 122 height 122
click at [497, 245] on input "d. 22" at bounding box center [497, 242] width 1 height 6
radio input "true"
click at [440, 292] on icon "14" at bounding box center [426, 287] width 122 height 122
click at [497, 245] on input "c. 14" at bounding box center [497, 242] width 1 height 6
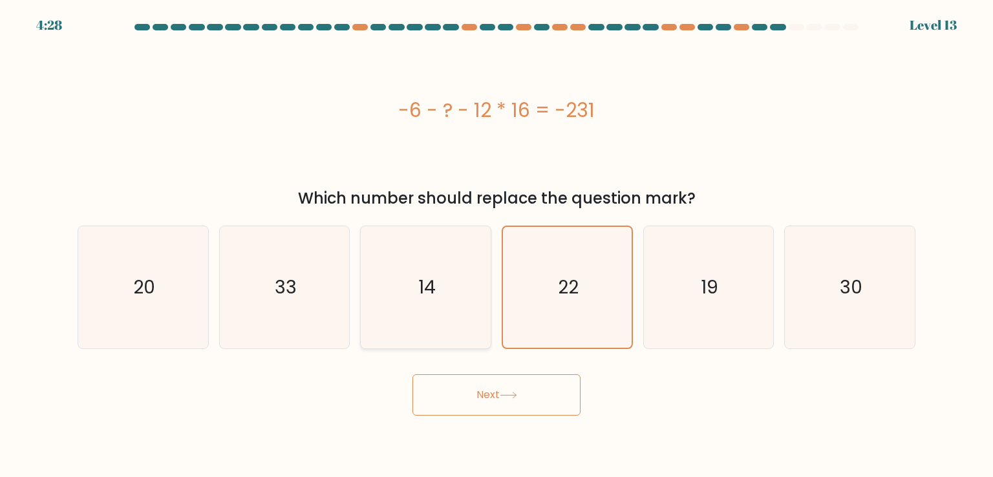
radio input "true"
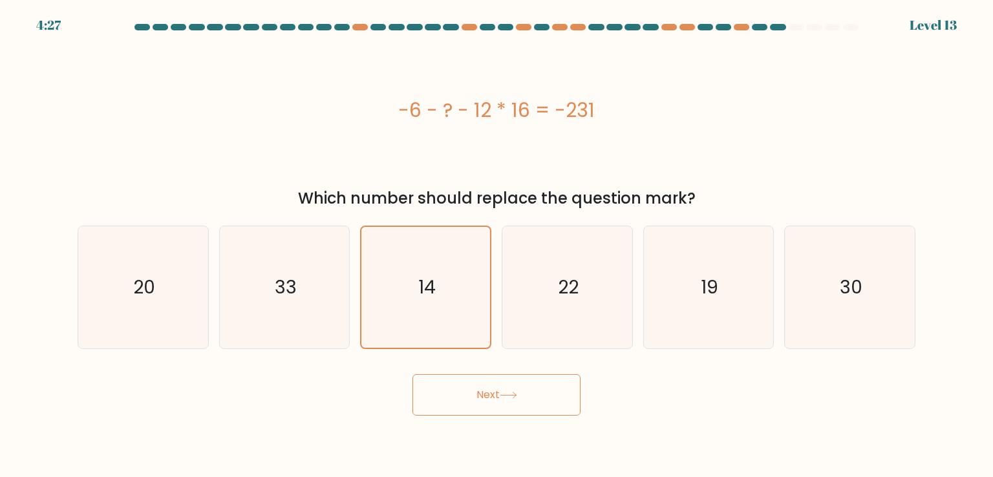
click at [508, 392] on icon at bounding box center [508, 395] width 17 height 7
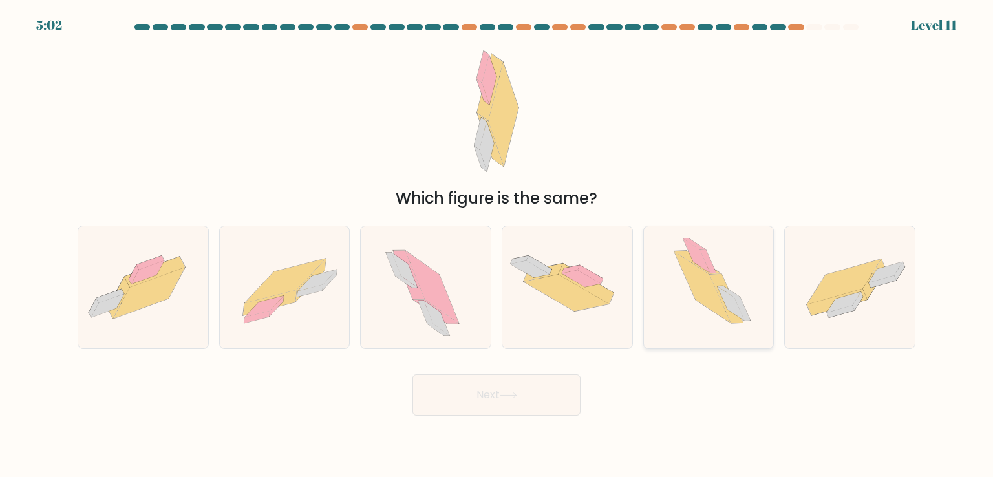
click at [723, 327] on icon at bounding box center [709, 287] width 107 height 122
click at [497, 245] on input "e." at bounding box center [497, 242] width 1 height 6
radio input "true"
click at [301, 315] on icon at bounding box center [285, 287] width 130 height 93
click at [497, 245] on input "b." at bounding box center [497, 242] width 1 height 6
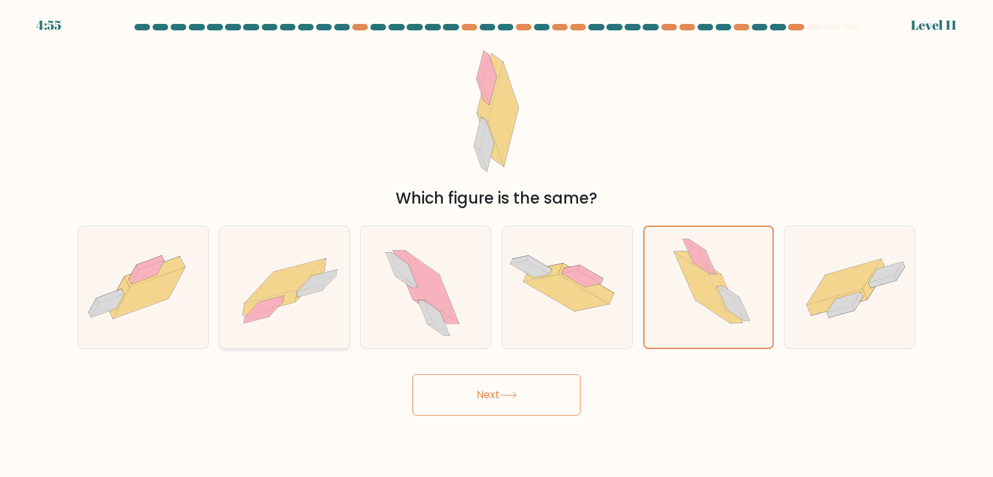
radio input "true"
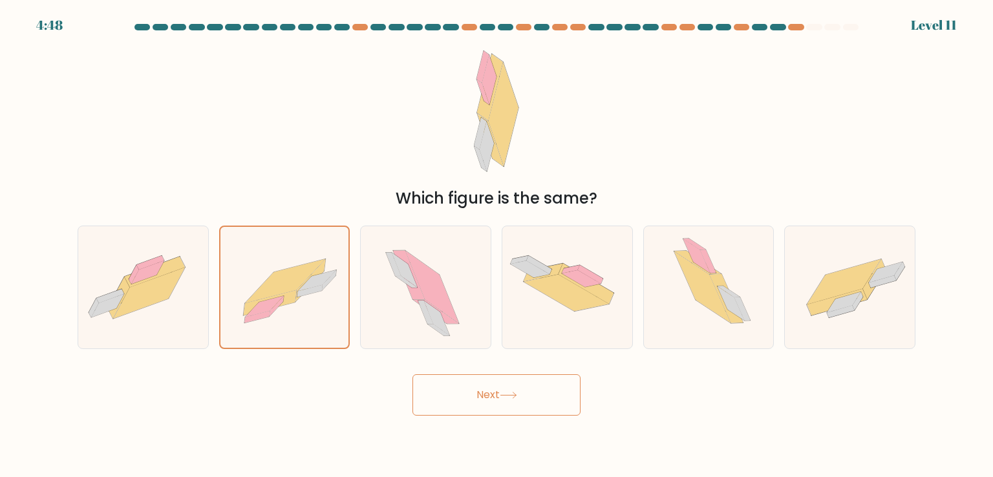
click at [526, 394] on button "Next" at bounding box center [497, 394] width 168 height 41
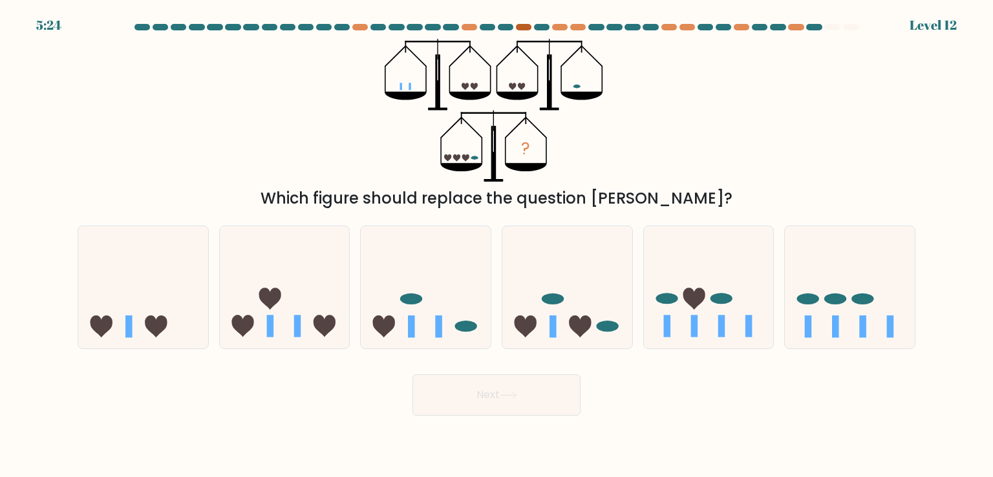
click at [522, 28] on div at bounding box center [524, 27] width 16 height 6
click at [312, 299] on icon at bounding box center [285, 286] width 130 height 107
click at [497, 245] on input "b." at bounding box center [497, 242] width 1 height 6
radio input "true"
click at [531, 391] on button "Next" at bounding box center [497, 394] width 168 height 41
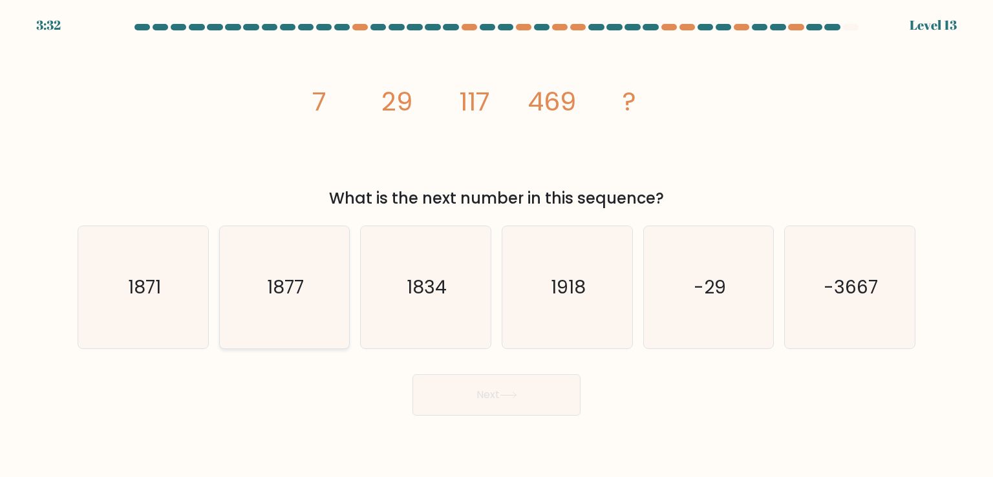
click at [329, 277] on icon "1877" at bounding box center [285, 287] width 122 height 122
click at [497, 245] on input "b. 1877" at bounding box center [497, 242] width 1 height 6
radio input "true"
click at [491, 394] on button "Next" at bounding box center [497, 394] width 168 height 41
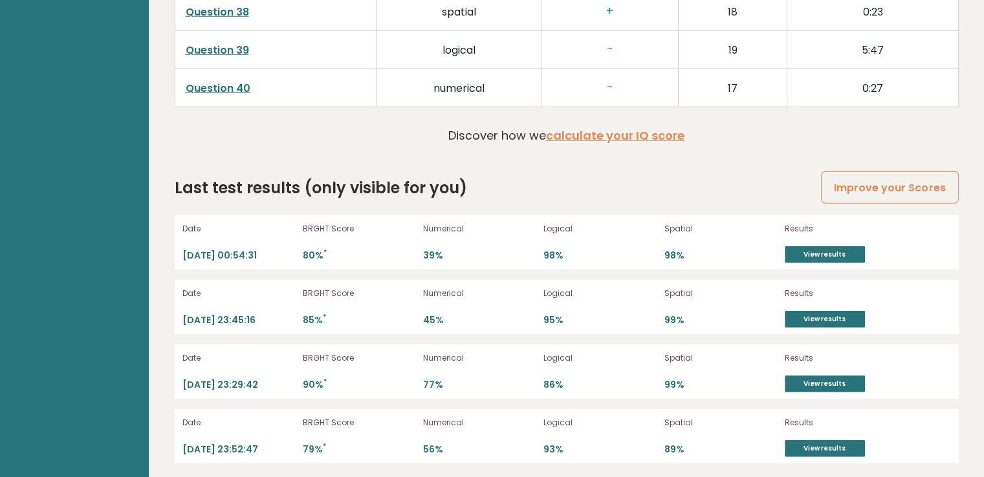
scroll to position [3491, 0]
click at [795, 247] on link "View results" at bounding box center [824, 255] width 80 height 17
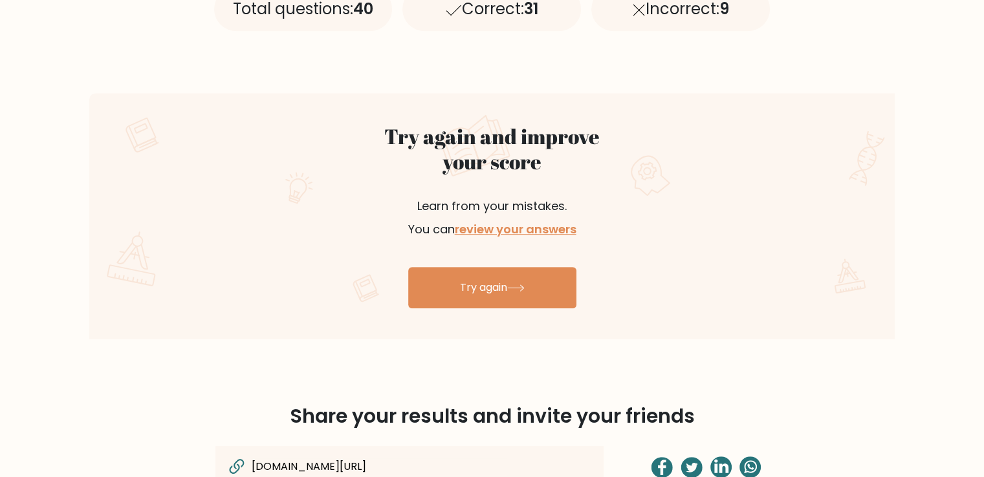
scroll to position [632, 0]
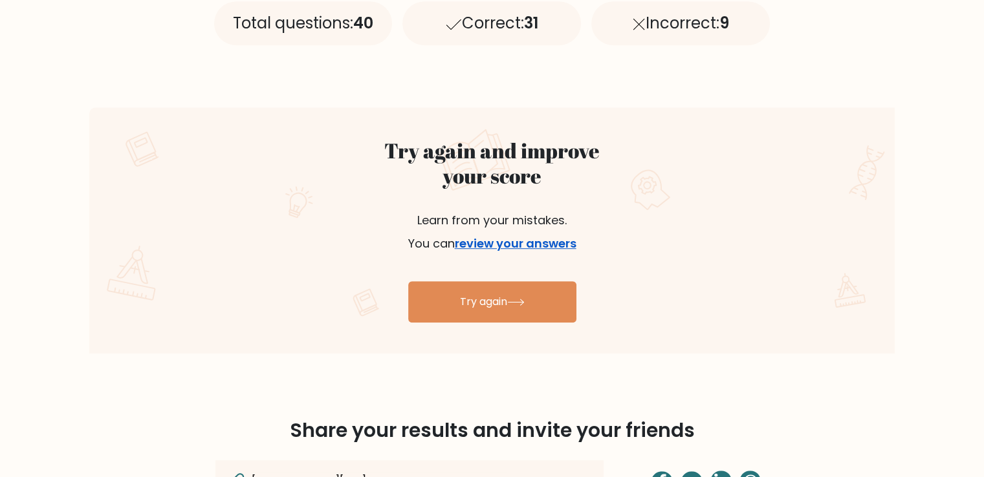
click at [549, 236] on link "review your answers" at bounding box center [516, 243] width 122 height 16
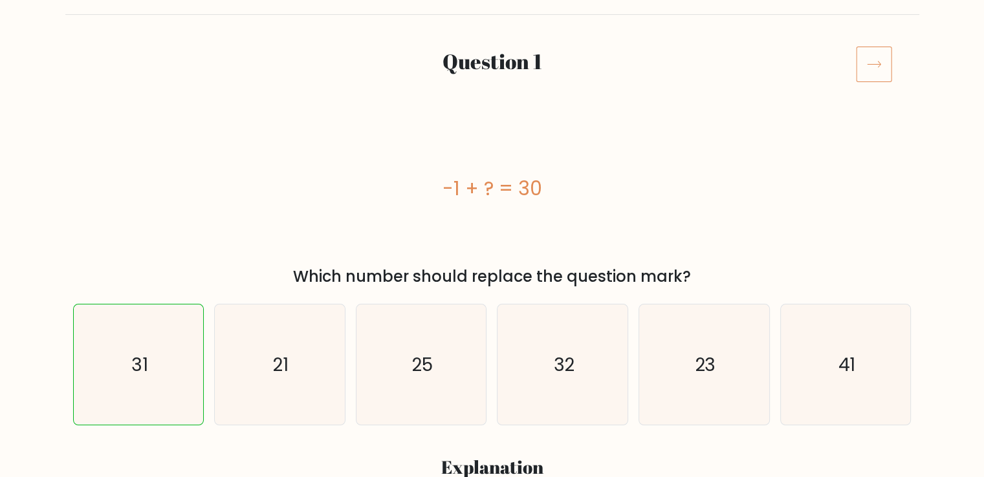
scroll to position [135, 0]
click at [867, 70] on icon at bounding box center [874, 63] width 36 height 36
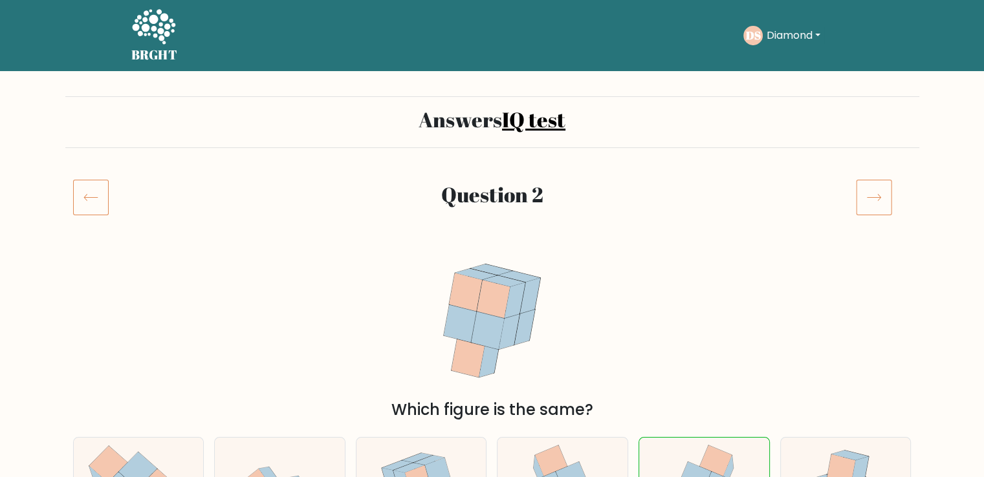
click at [869, 199] on icon at bounding box center [874, 197] width 36 height 36
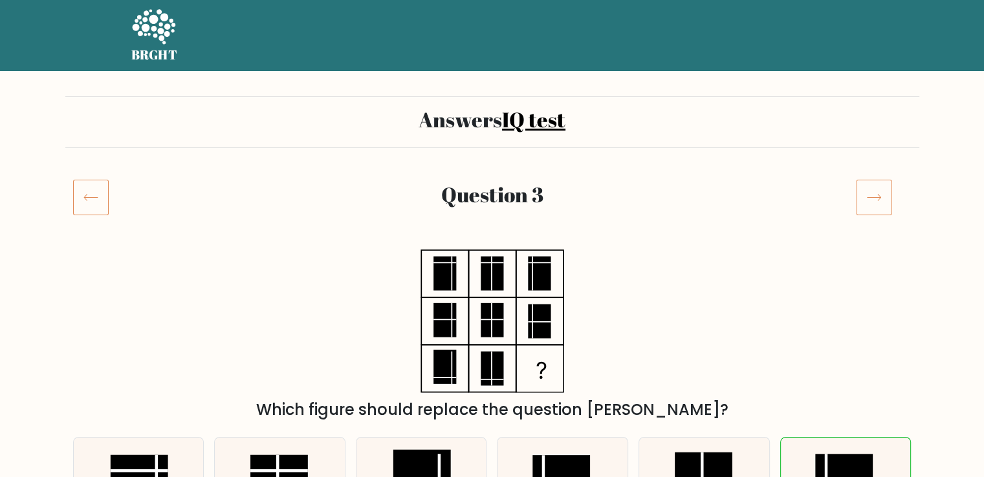
click at [869, 199] on icon at bounding box center [874, 197] width 36 height 36
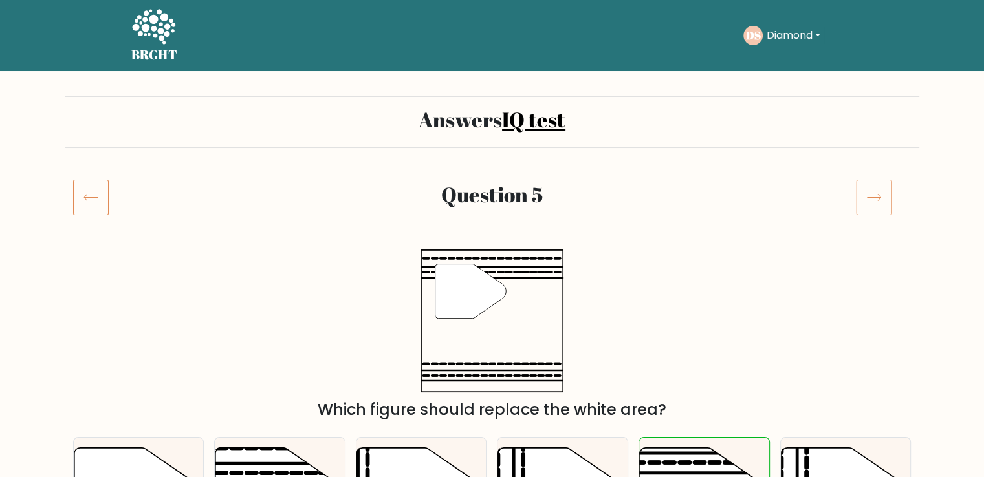
click at [869, 199] on icon at bounding box center [874, 197] width 36 height 36
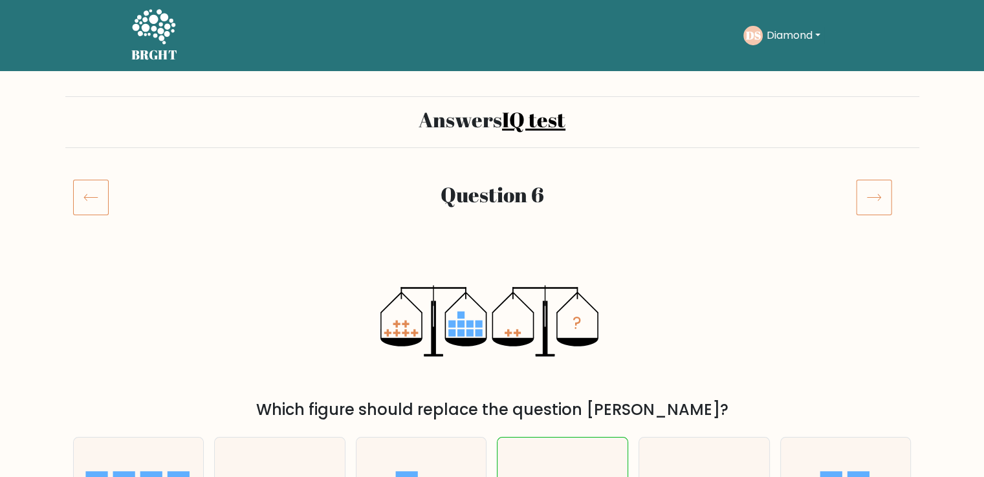
click at [869, 199] on icon at bounding box center [874, 197] width 36 height 36
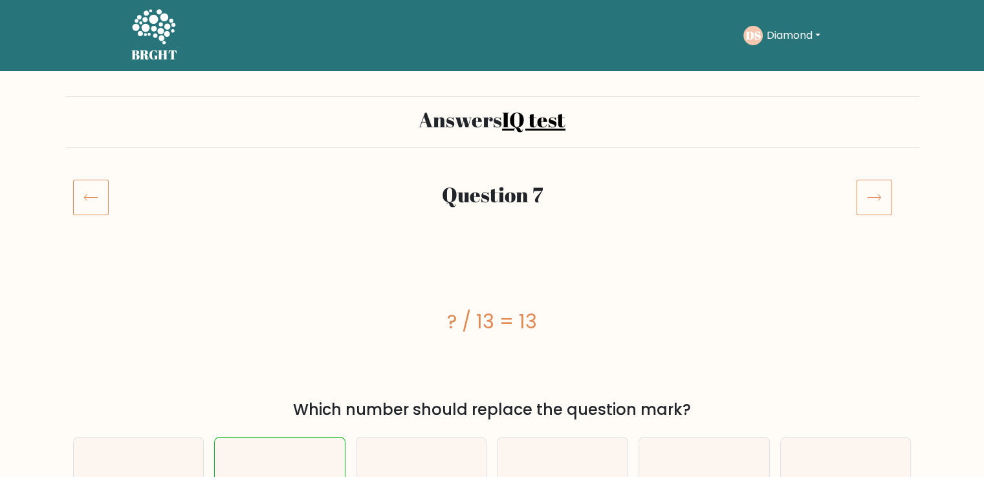
click at [869, 199] on icon at bounding box center [874, 197] width 36 height 36
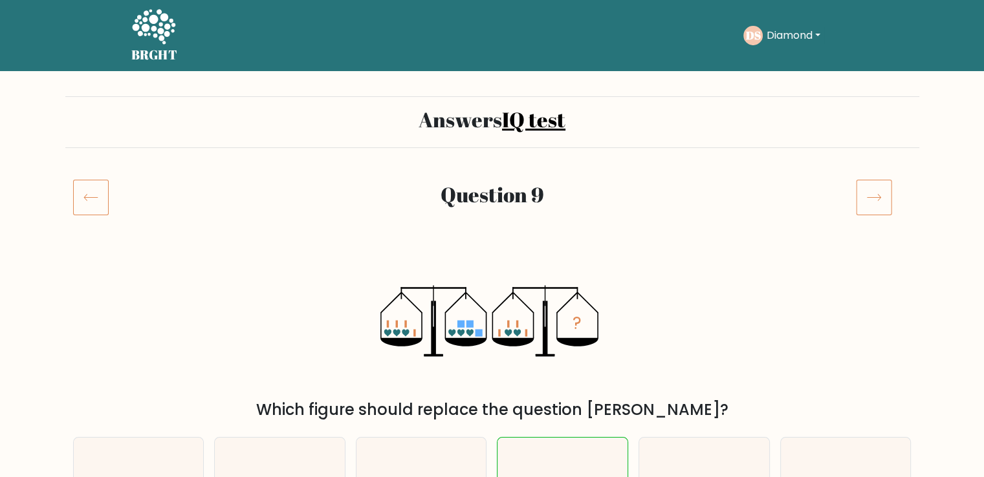
click at [869, 199] on icon at bounding box center [874, 197] width 36 height 36
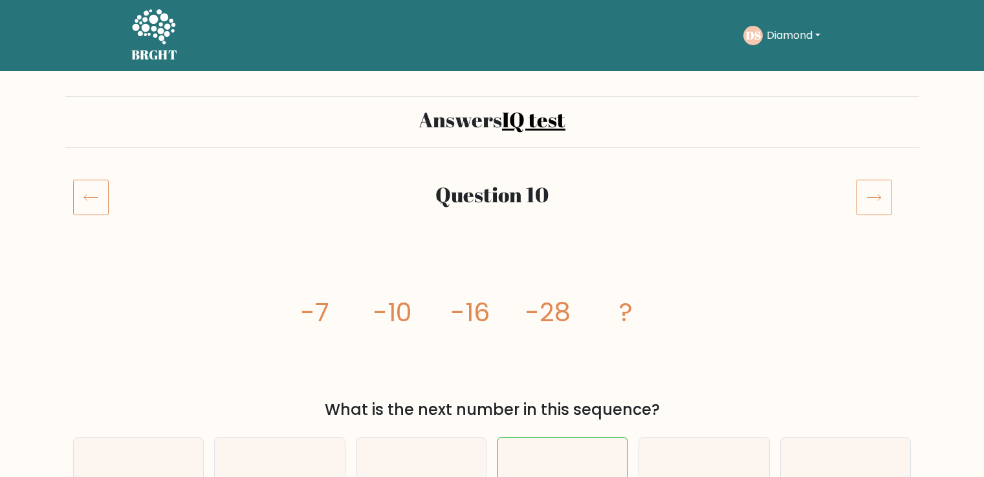
click at [869, 199] on icon at bounding box center [874, 197] width 36 height 36
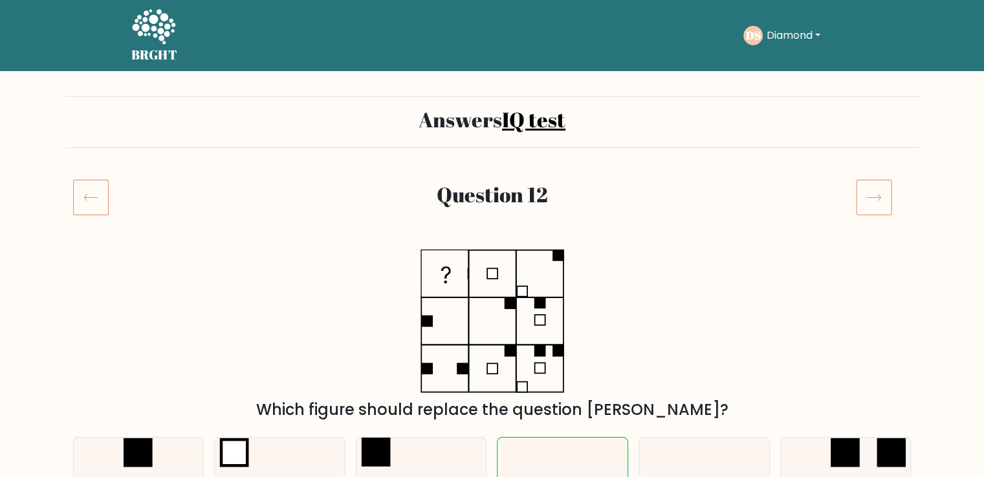
click at [869, 199] on icon at bounding box center [874, 197] width 36 height 36
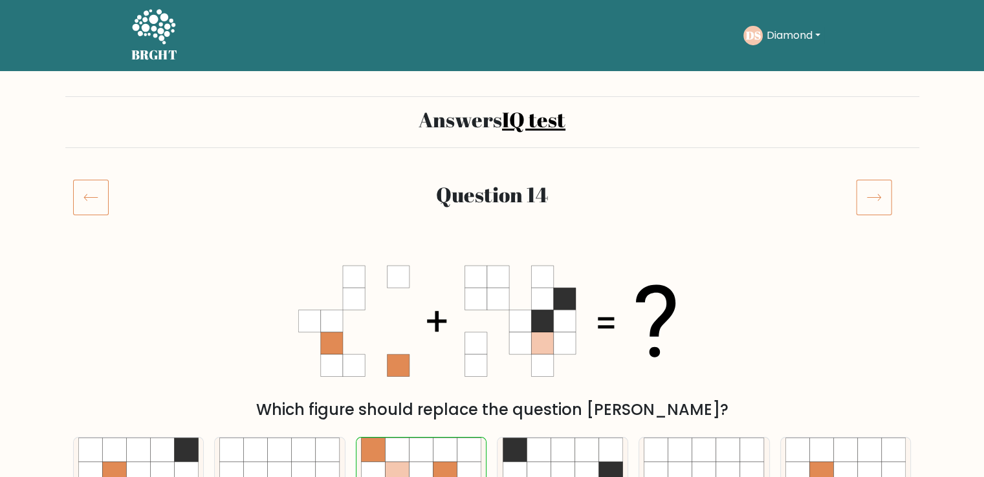
click at [871, 208] on icon at bounding box center [874, 197] width 36 height 36
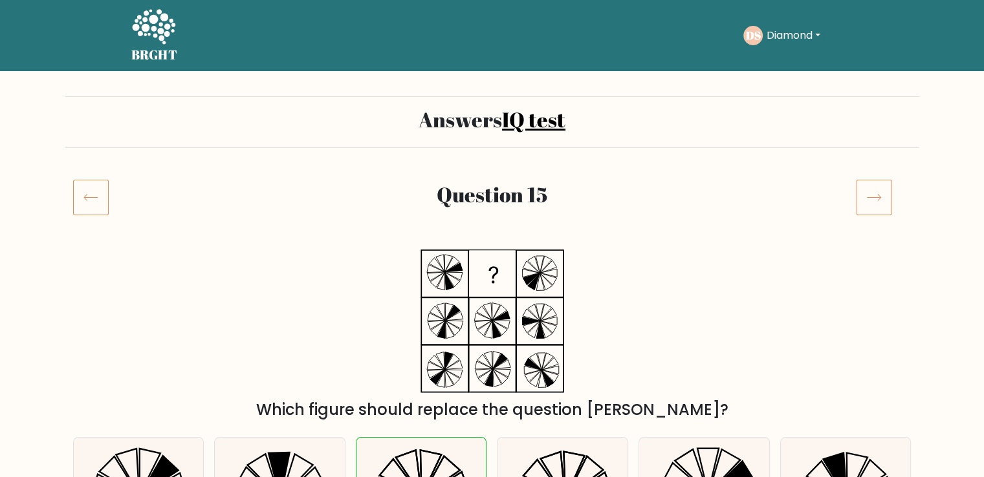
click at [871, 208] on icon at bounding box center [874, 197] width 36 height 36
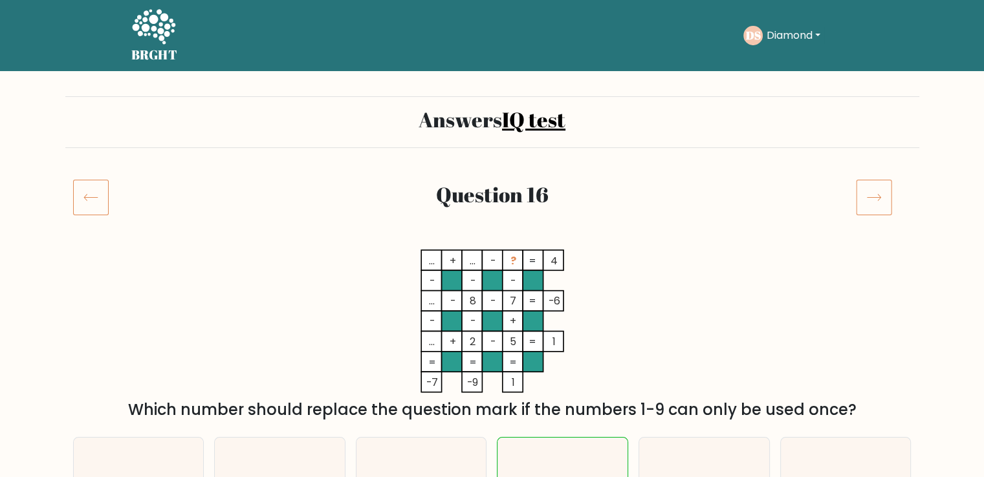
click at [871, 208] on icon at bounding box center [874, 197] width 36 height 36
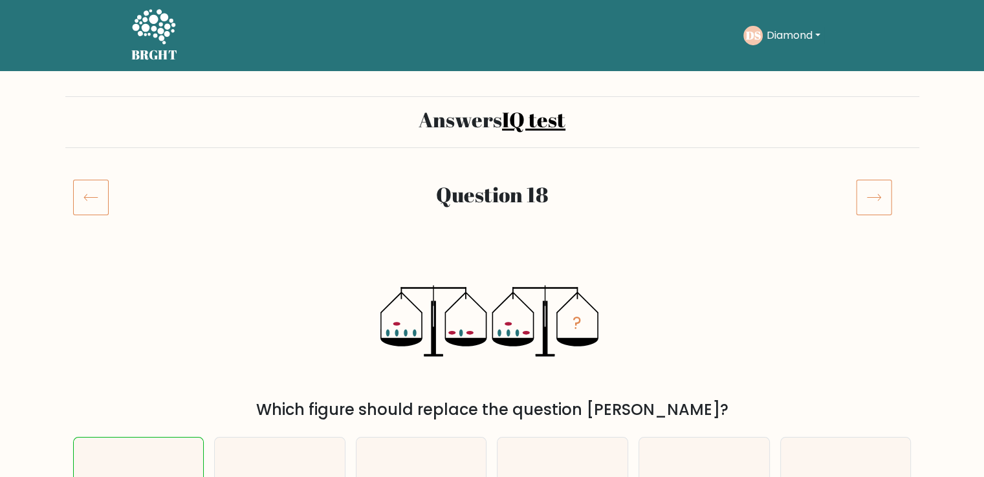
click at [871, 208] on icon at bounding box center [874, 197] width 36 height 36
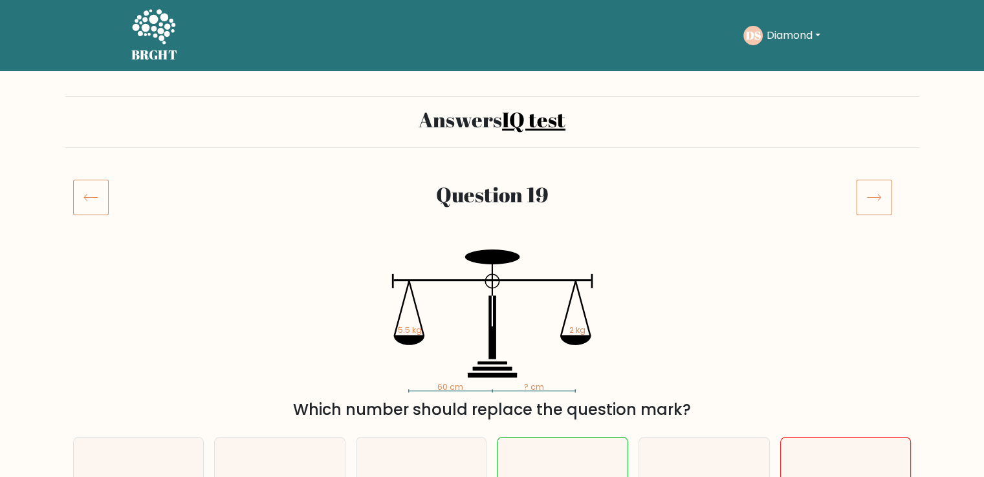
click at [96, 204] on icon at bounding box center [91, 197] width 36 height 36
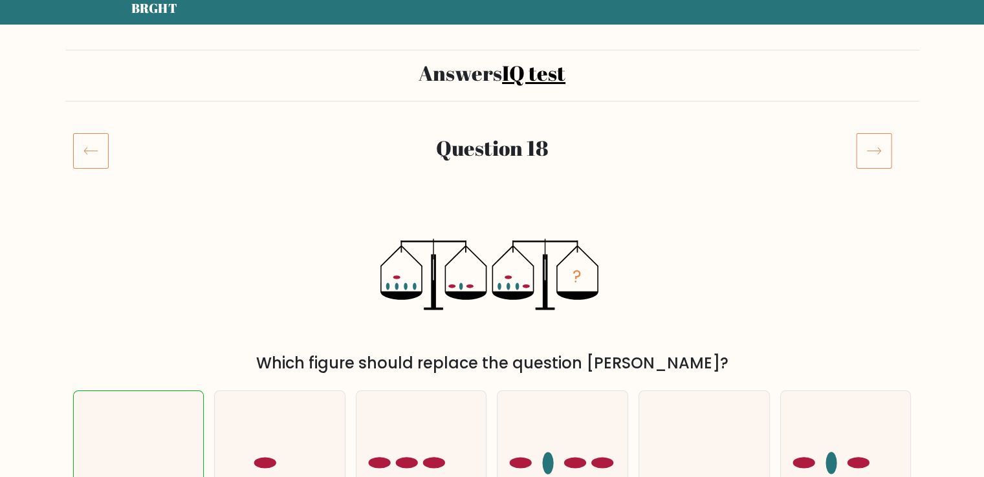
scroll to position [88, 0]
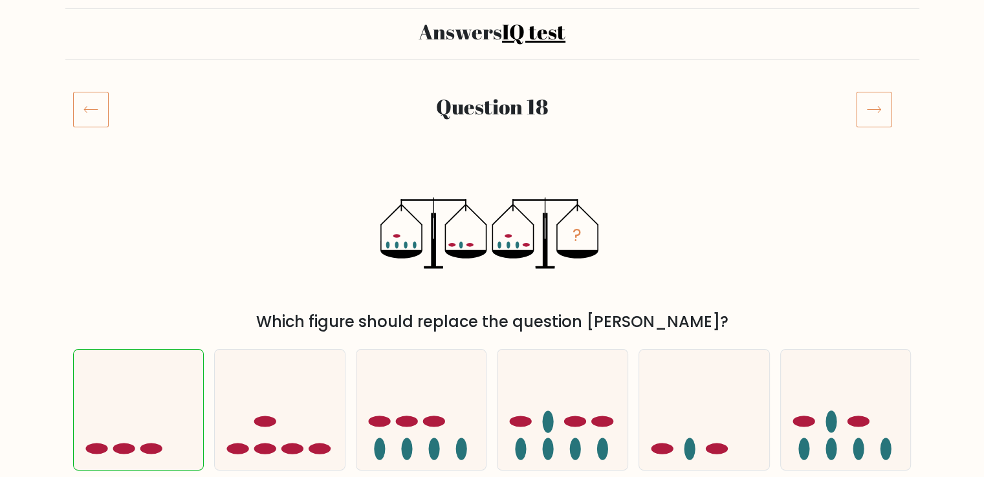
click at [868, 107] on icon at bounding box center [874, 109] width 36 height 36
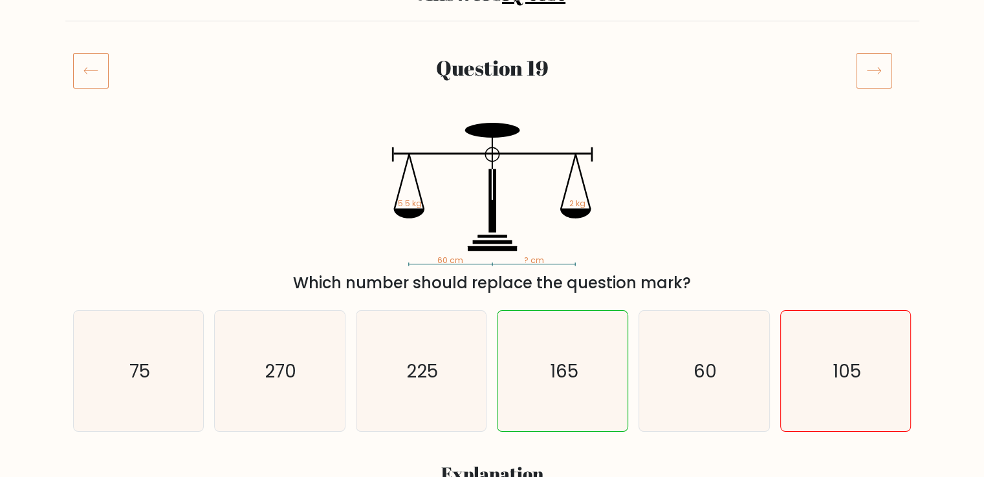
scroll to position [100, 0]
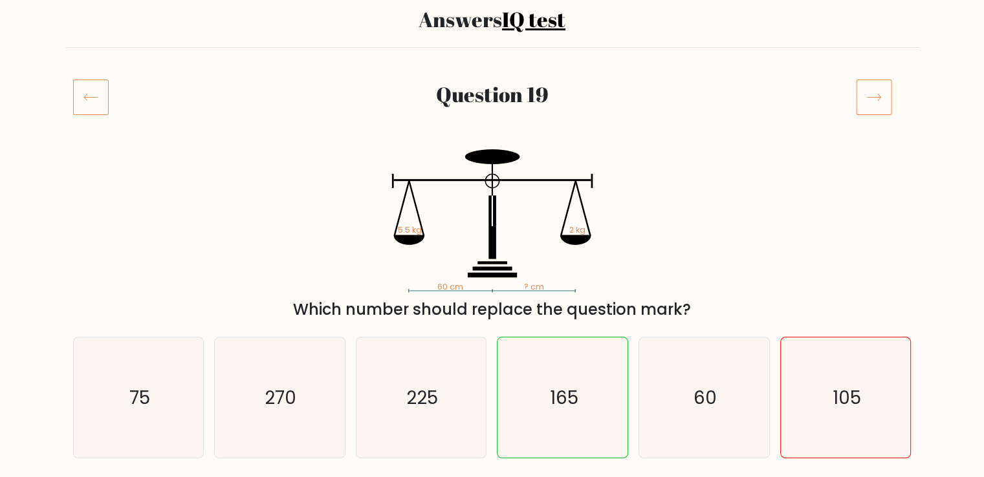
click at [875, 97] on icon at bounding box center [873, 97] width 14 height 6
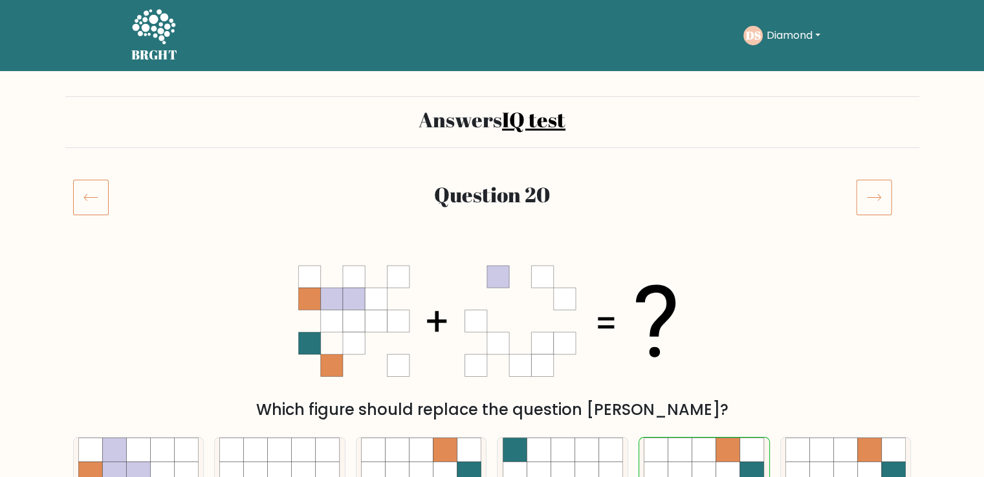
click at [870, 185] on icon at bounding box center [874, 197] width 36 height 36
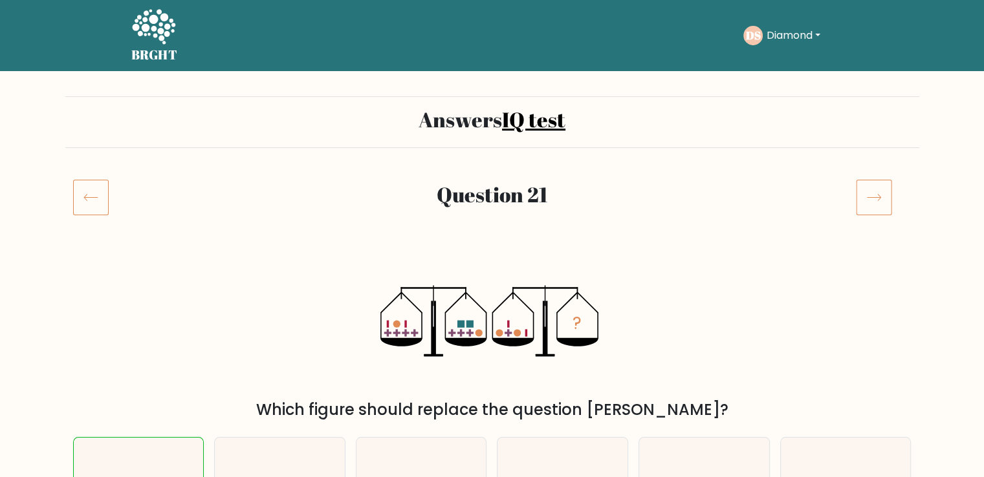
click at [870, 185] on icon at bounding box center [874, 197] width 36 height 36
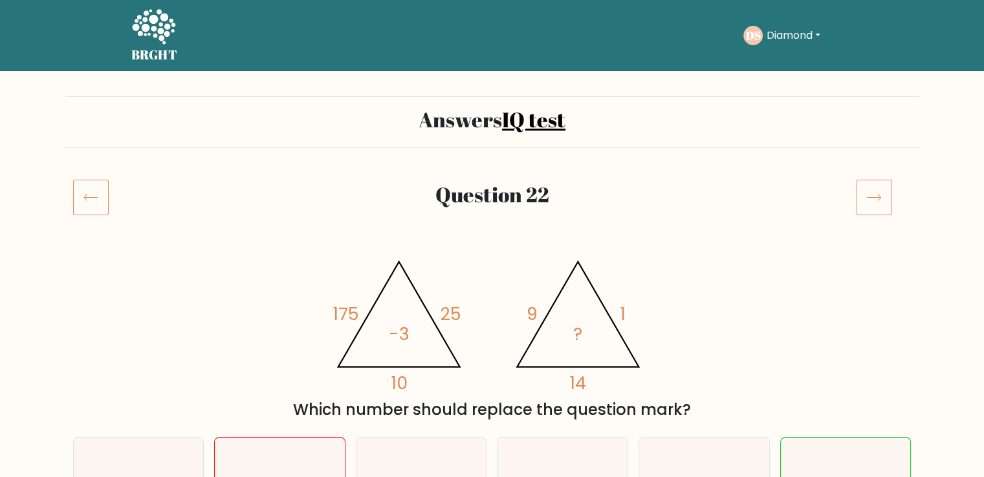
click at [870, 191] on icon at bounding box center [874, 197] width 36 height 36
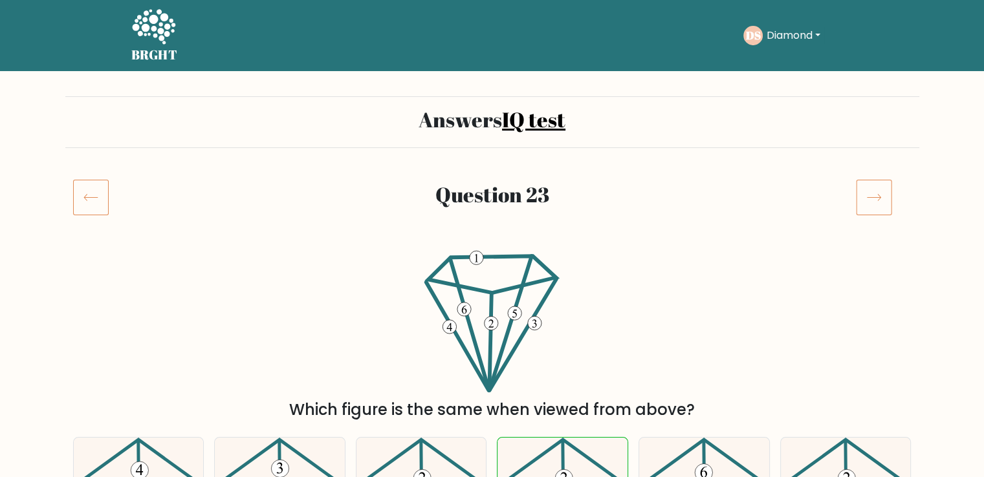
click at [870, 191] on icon at bounding box center [874, 197] width 36 height 36
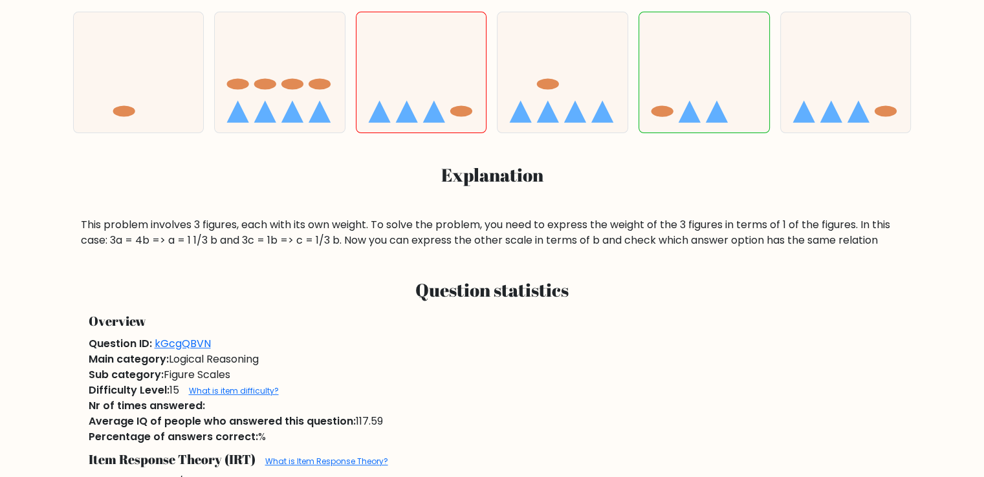
scroll to position [426, 0]
click at [870, 191] on div "a. b. c." at bounding box center [492, 124] width 854 height 247
drag, startPoint x: 0, startPoint y: 0, endPoint x: 870, endPoint y: 191, distance: 891.0
click at [870, 191] on div "a. b. c." at bounding box center [492, 124] width 854 height 247
click at [790, 297] on h3 "Question statistics" at bounding box center [492, 290] width 807 height 22
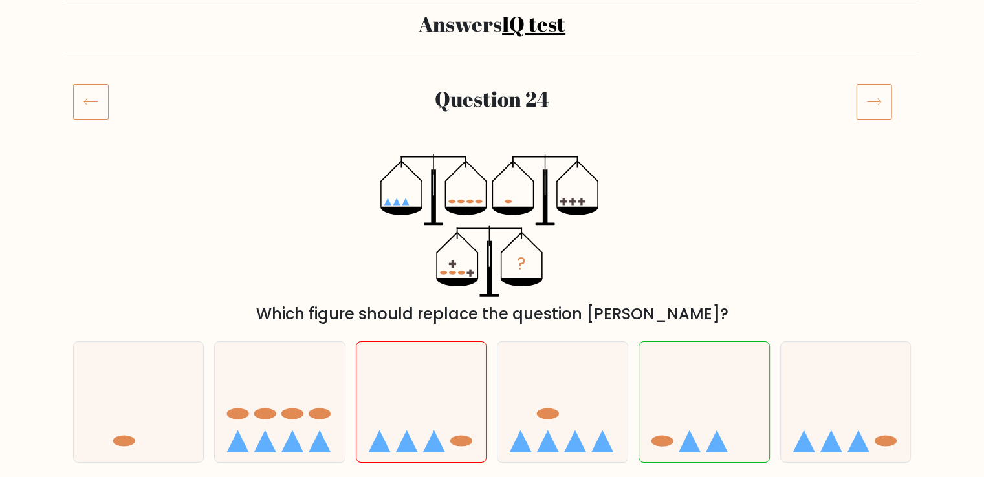
scroll to position [77, 0]
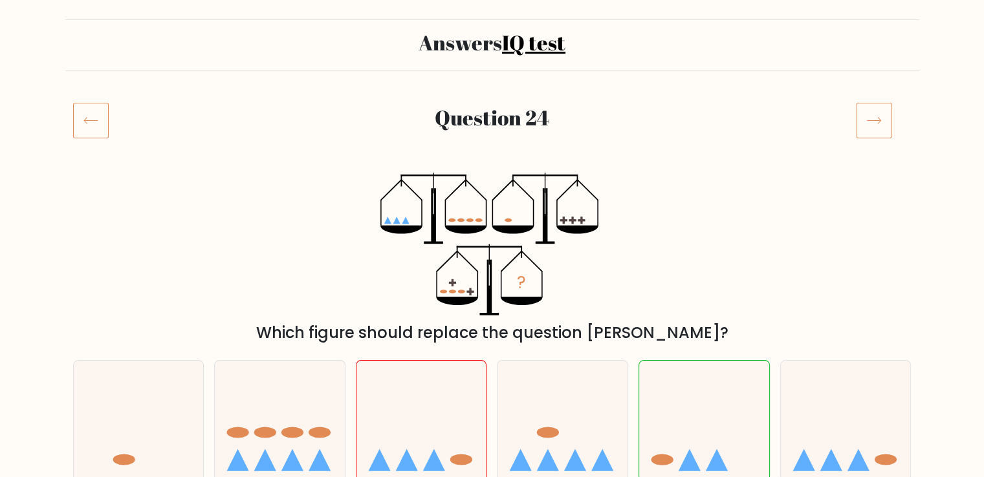
click at [877, 107] on icon at bounding box center [874, 120] width 36 height 36
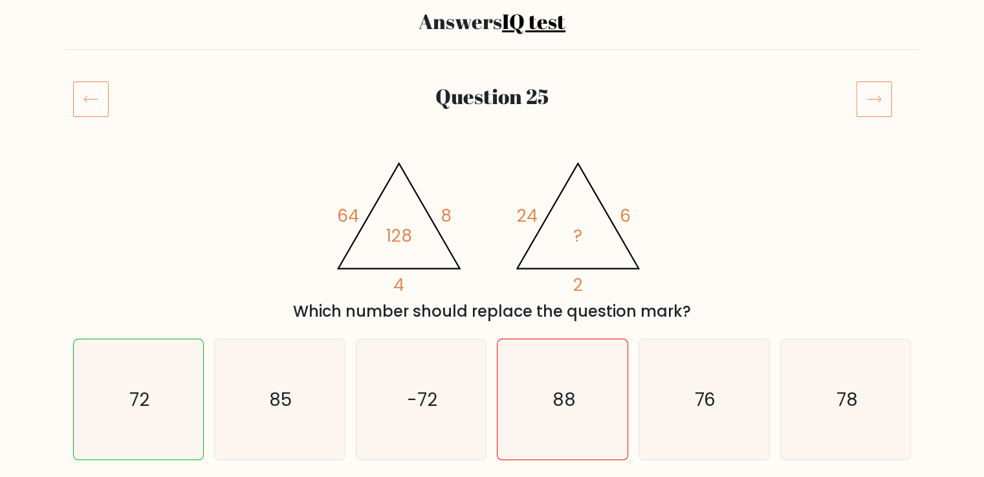
scroll to position [96, 0]
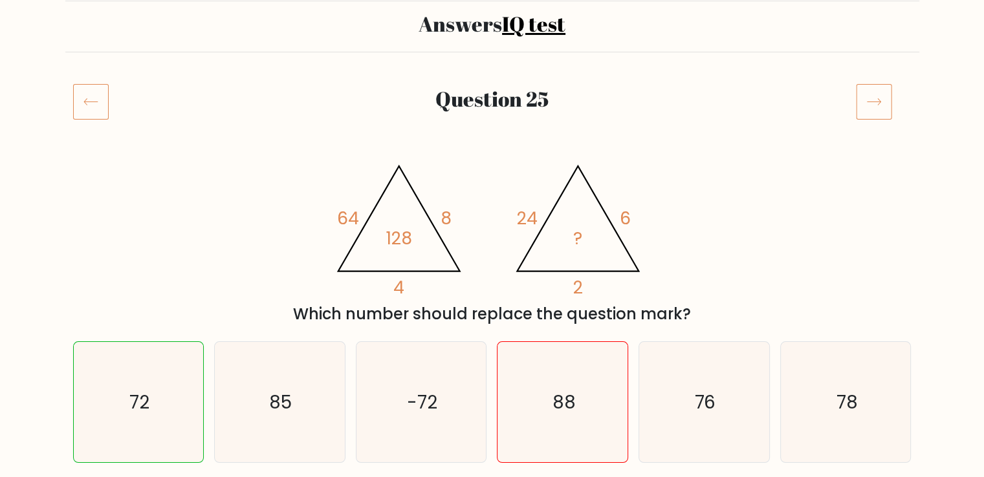
drag, startPoint x: 861, startPoint y: 116, endPoint x: 658, endPoint y: 93, distance: 204.3
click at [658, 93] on h2 "Question 25" at bounding box center [492, 99] width 696 height 25
click at [869, 102] on icon at bounding box center [873, 102] width 14 height 6
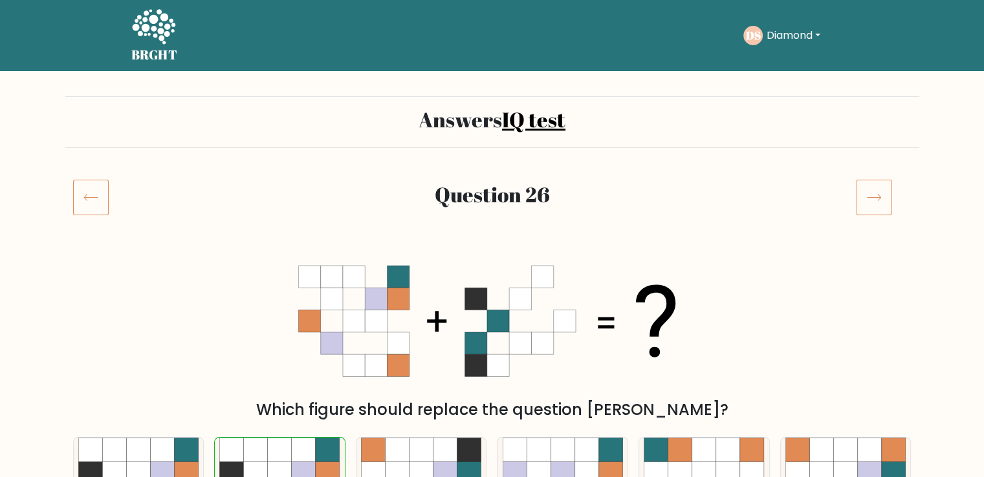
click at [869, 102] on div "Answers IQ test" at bounding box center [492, 122] width 854 height 52
click at [877, 192] on icon at bounding box center [874, 197] width 36 height 36
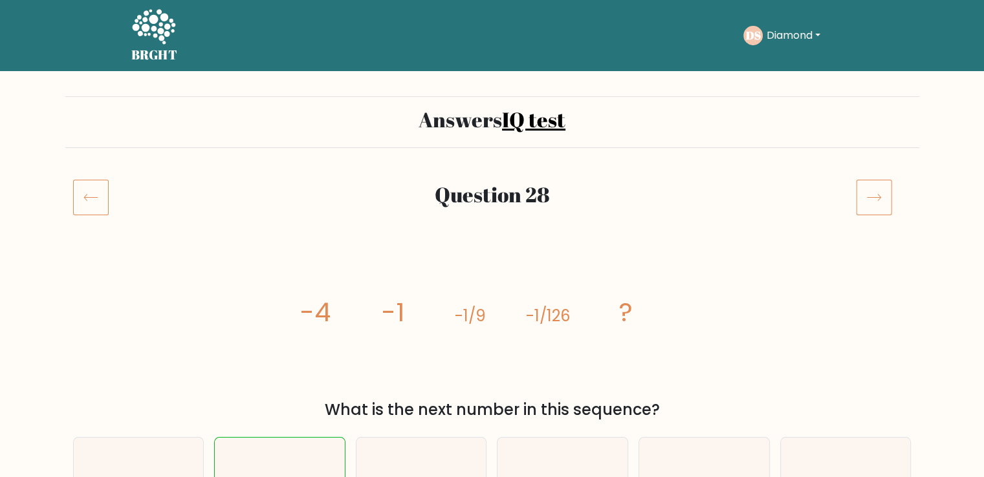
click at [877, 192] on icon at bounding box center [874, 197] width 36 height 36
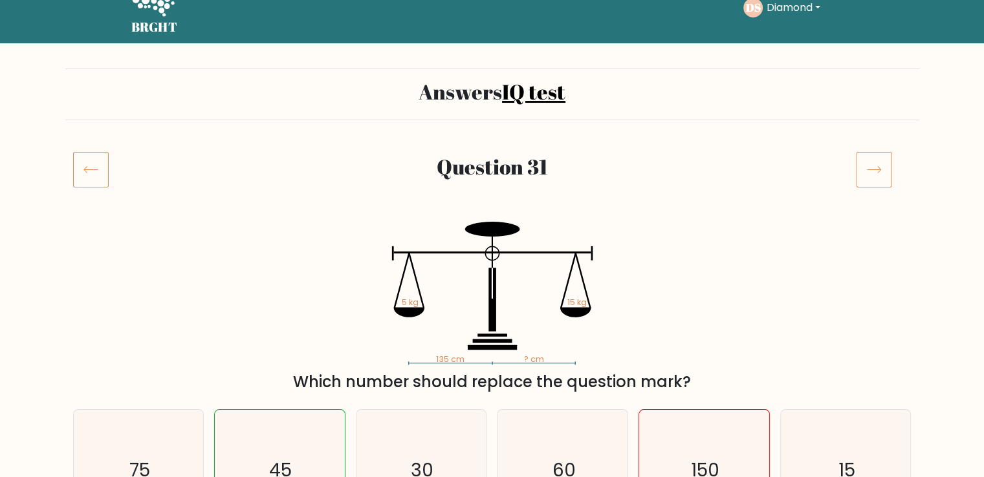
scroll to position [26, 0]
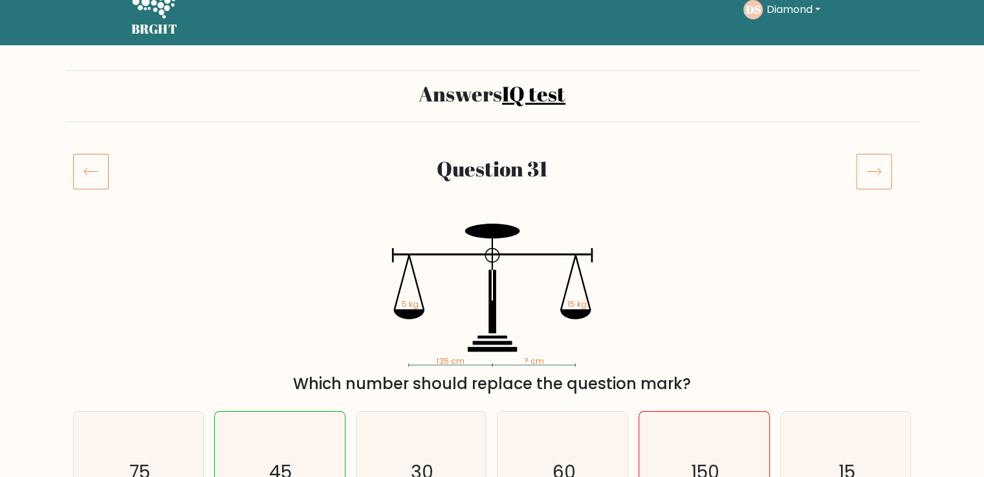
click at [870, 182] on icon at bounding box center [874, 171] width 36 height 36
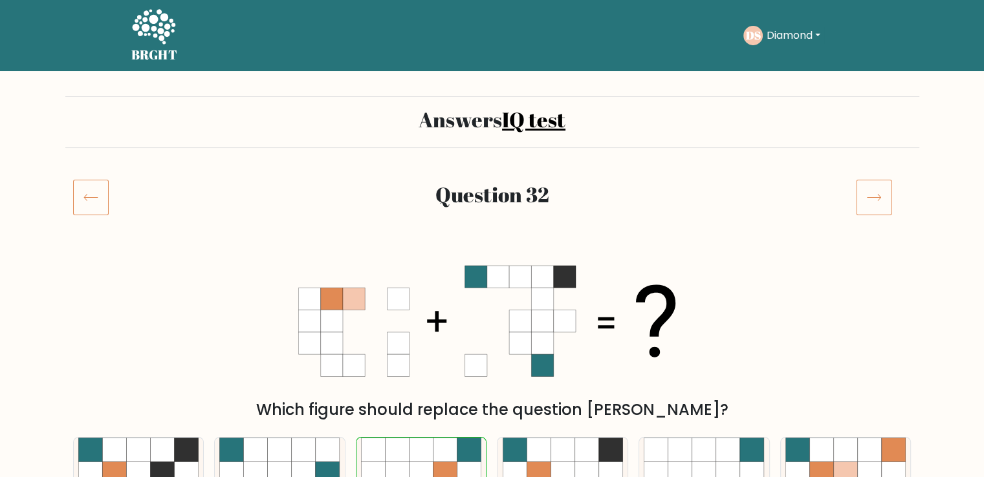
click at [875, 189] on icon at bounding box center [874, 197] width 36 height 36
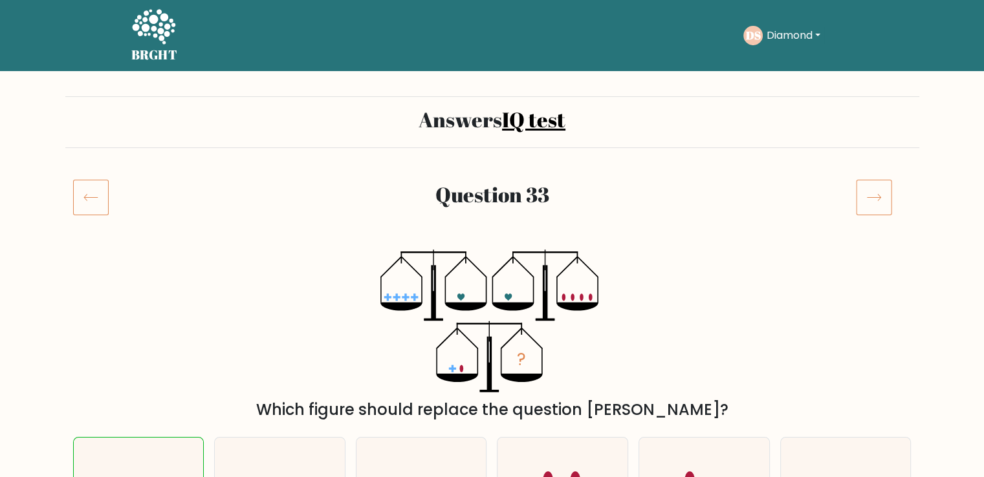
click at [875, 189] on icon at bounding box center [874, 197] width 36 height 36
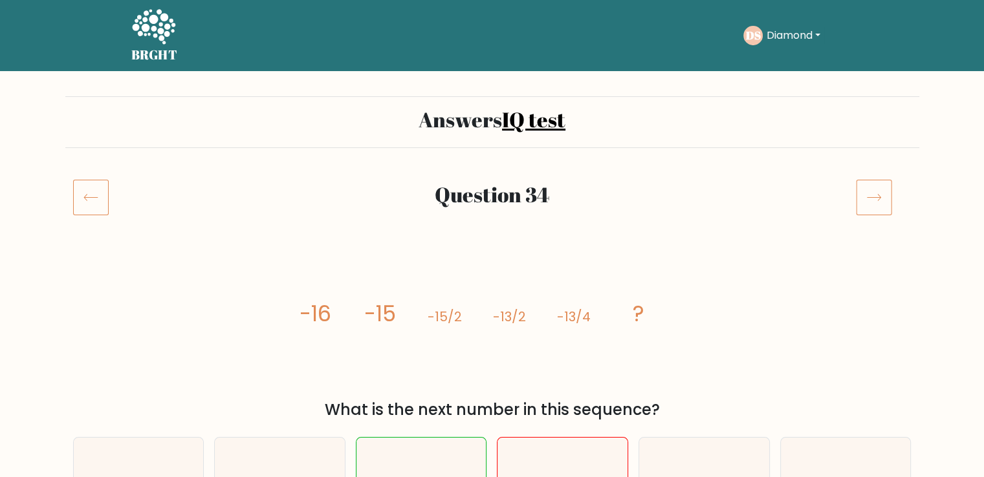
click at [872, 196] on icon at bounding box center [874, 197] width 36 height 36
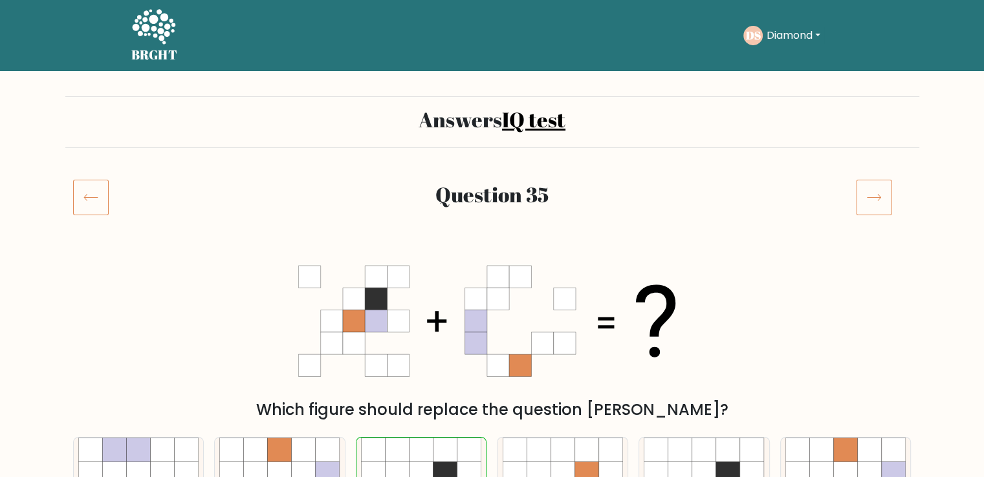
click at [872, 196] on icon at bounding box center [874, 197] width 36 height 36
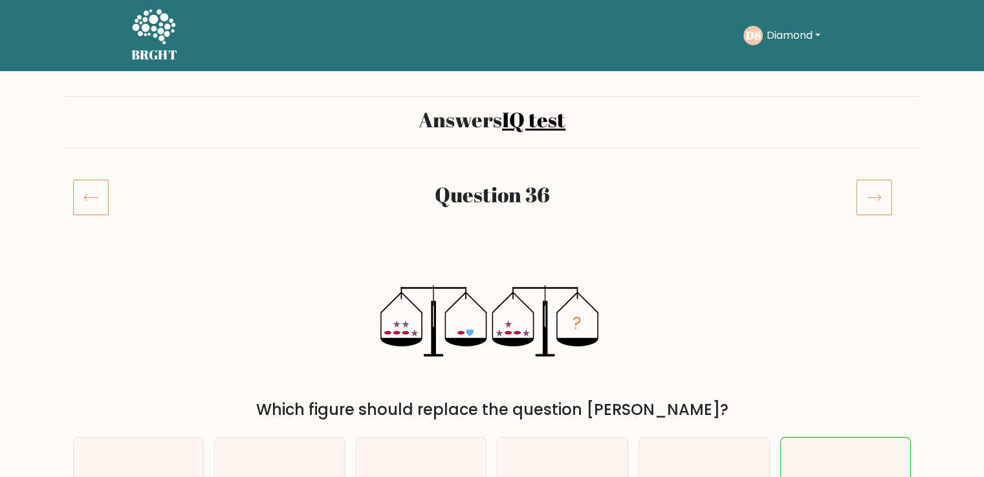
click at [872, 196] on icon at bounding box center [874, 197] width 36 height 36
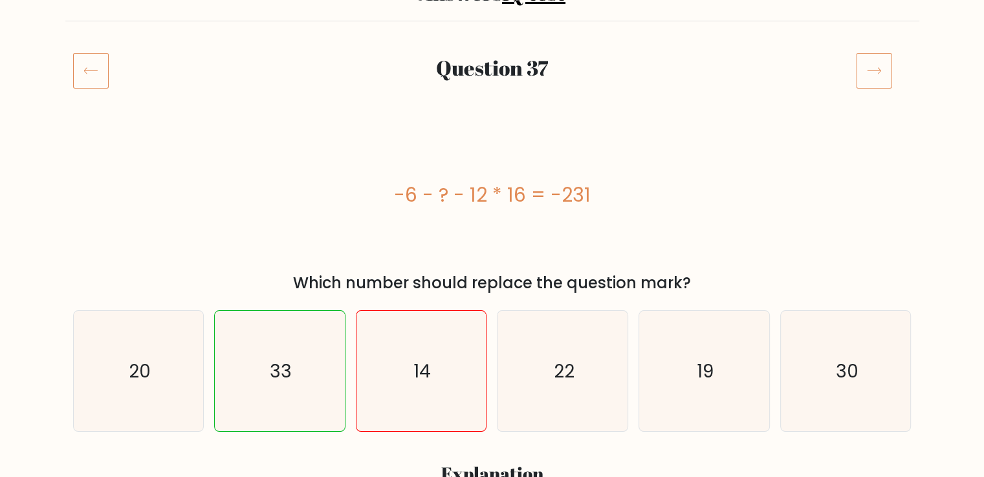
scroll to position [109, 0]
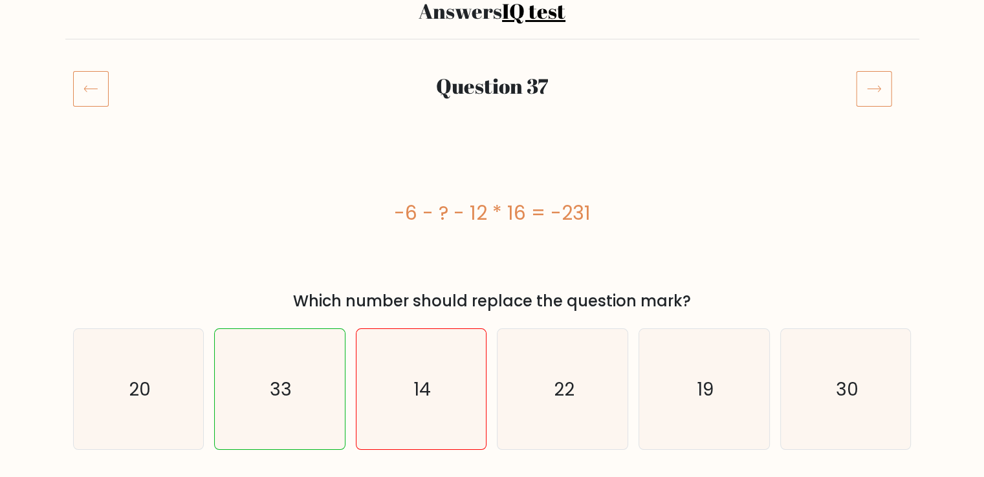
click at [869, 83] on icon at bounding box center [874, 88] width 36 height 36
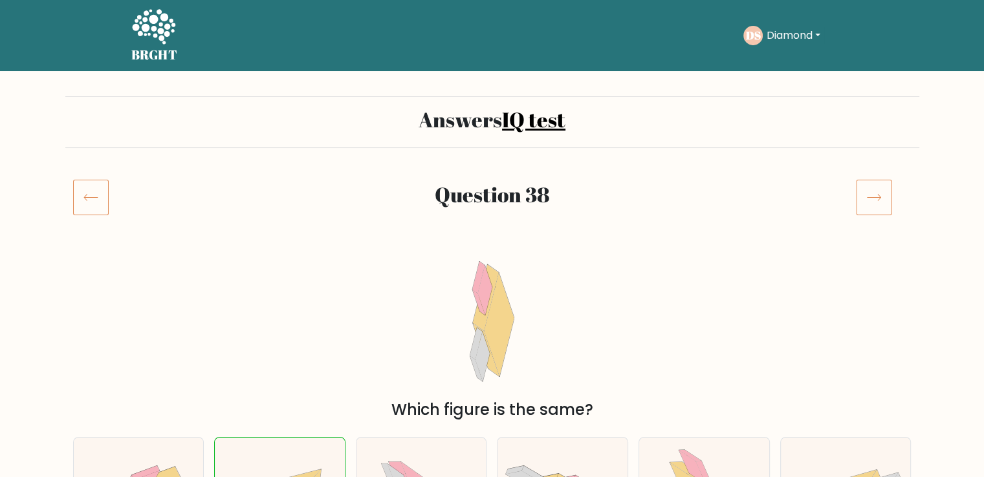
click at [869, 186] on icon at bounding box center [874, 197] width 36 height 36
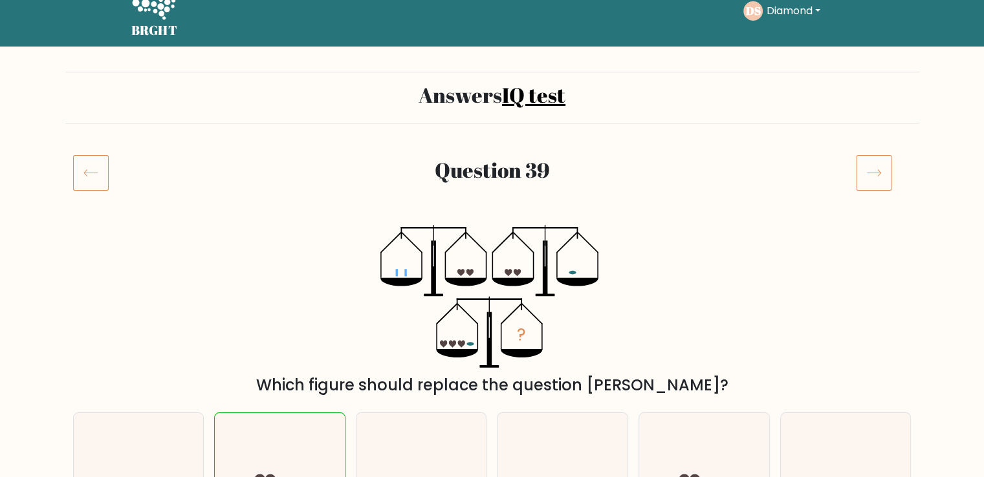
scroll to position [23, 0]
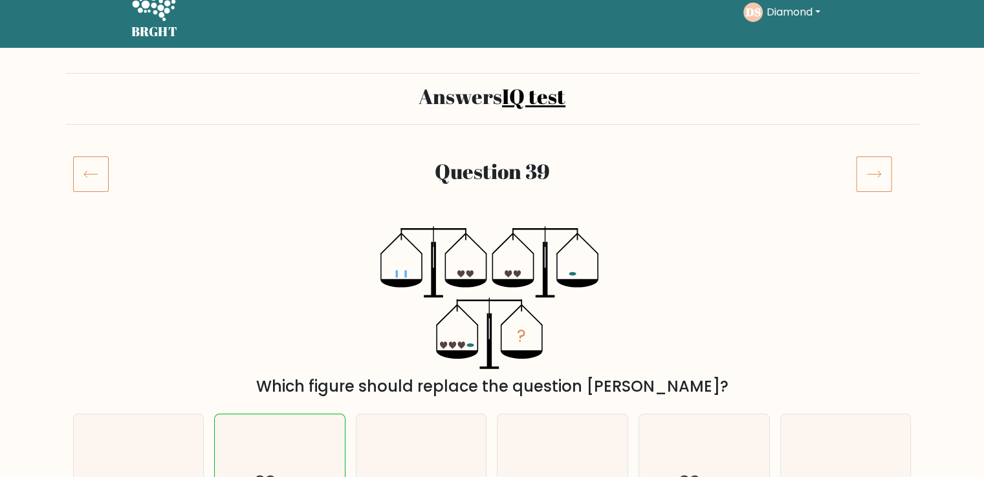
click at [869, 186] on icon at bounding box center [874, 174] width 36 height 36
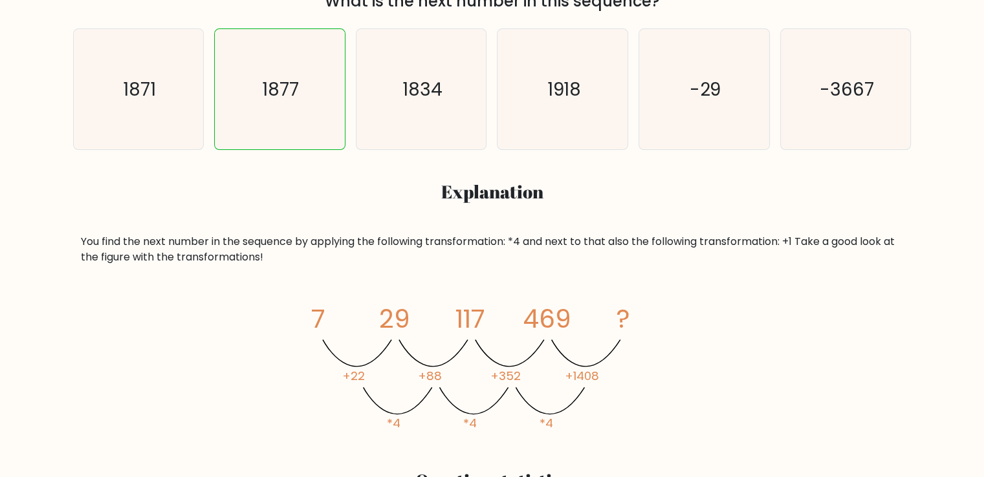
scroll to position [414, 0]
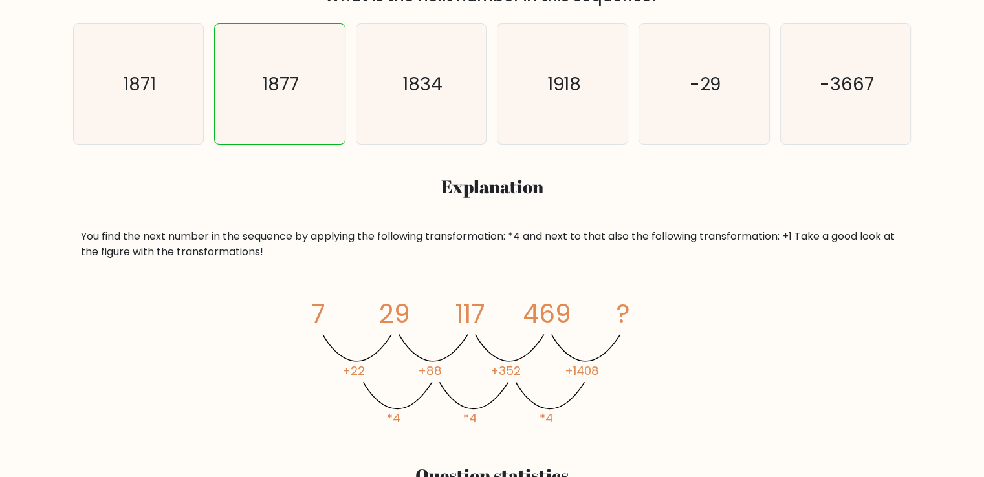
click at [869, 186] on h3 "Explanation" at bounding box center [492, 187] width 823 height 22
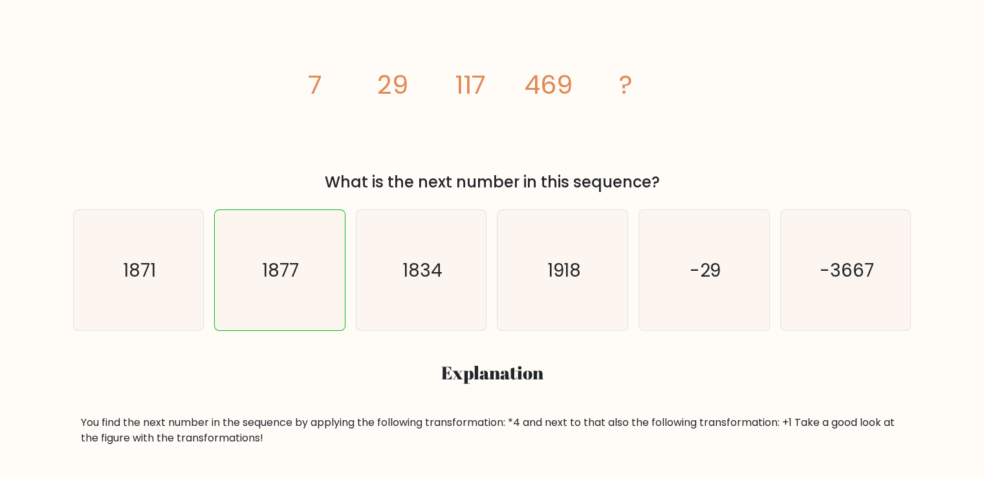
scroll to position [0, 0]
